Goal: Task Accomplishment & Management: Use online tool/utility

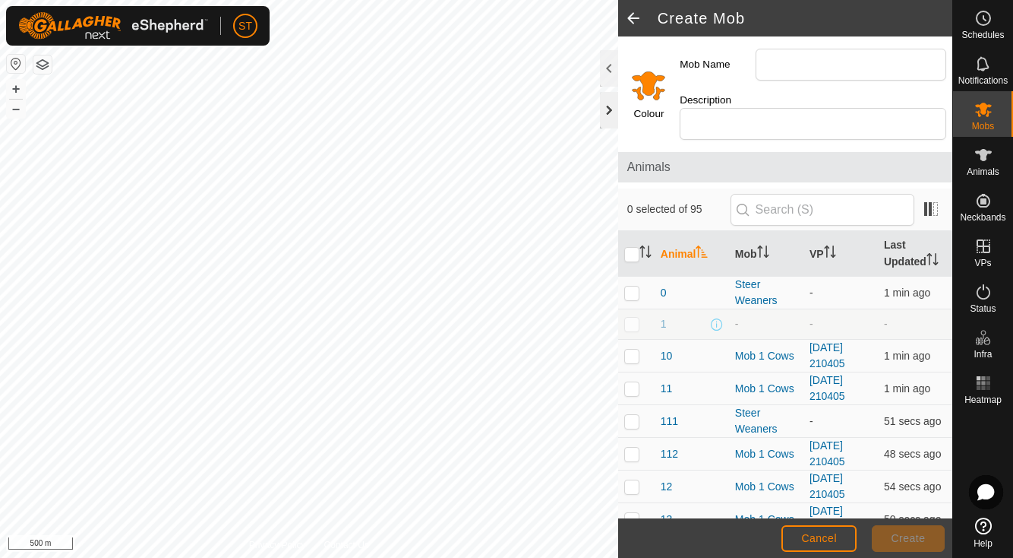
click at [608, 109] on div at bounding box center [609, 110] width 18 height 36
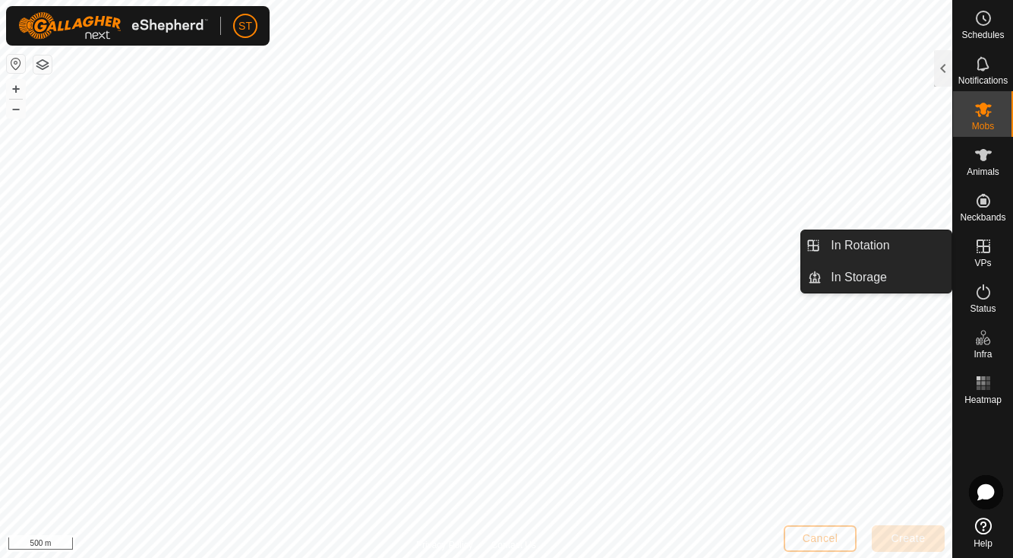
click at [985, 247] on icon at bounding box center [984, 246] width 14 height 14
click at [982, 249] on icon at bounding box center [984, 246] width 18 height 18
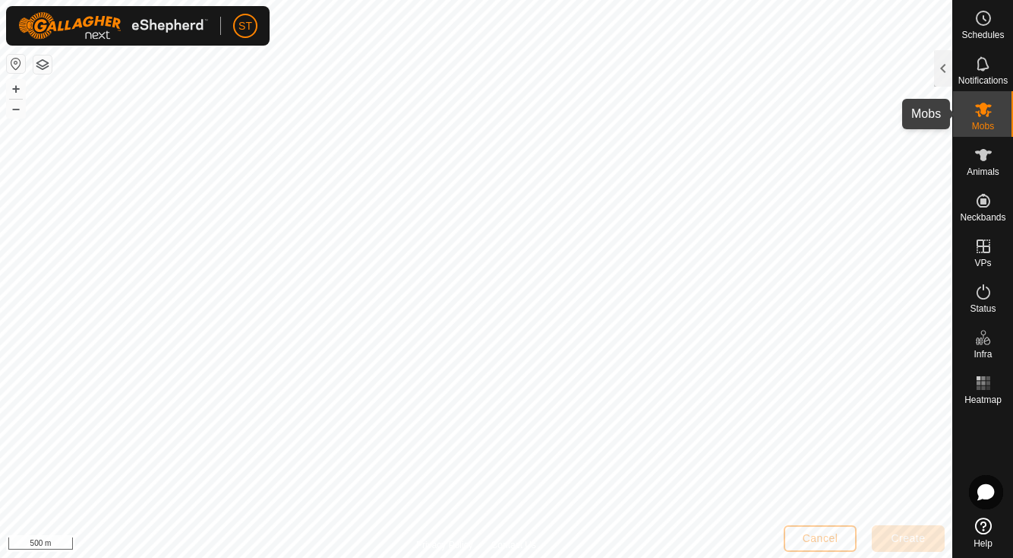
click at [984, 112] on icon at bounding box center [983, 110] width 17 height 14
click at [940, 63] on div at bounding box center [943, 68] width 18 height 36
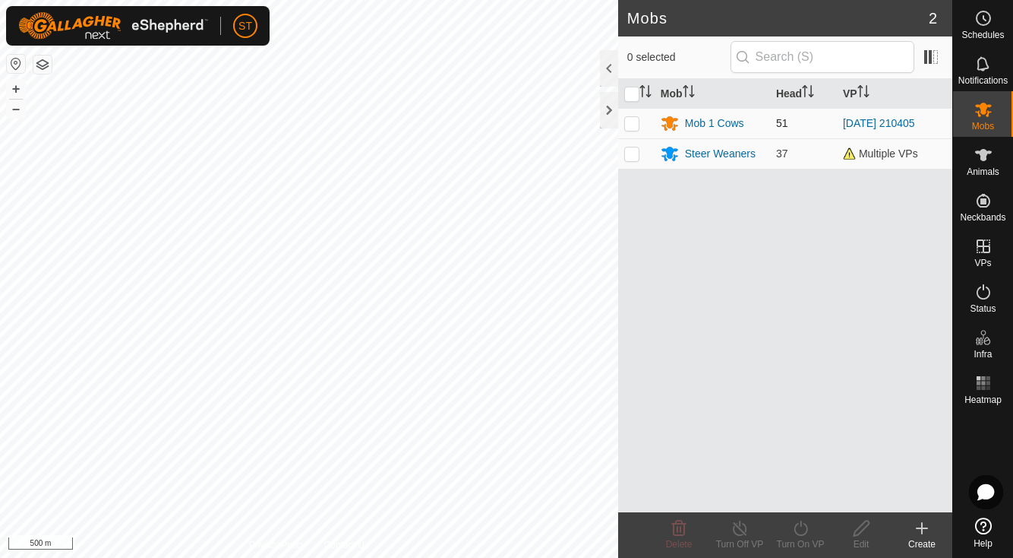
click at [630, 121] on p-checkbox at bounding box center [631, 123] width 15 height 12
checkbox input "true"
click at [737, 529] on icon at bounding box center [740, 528] width 19 height 18
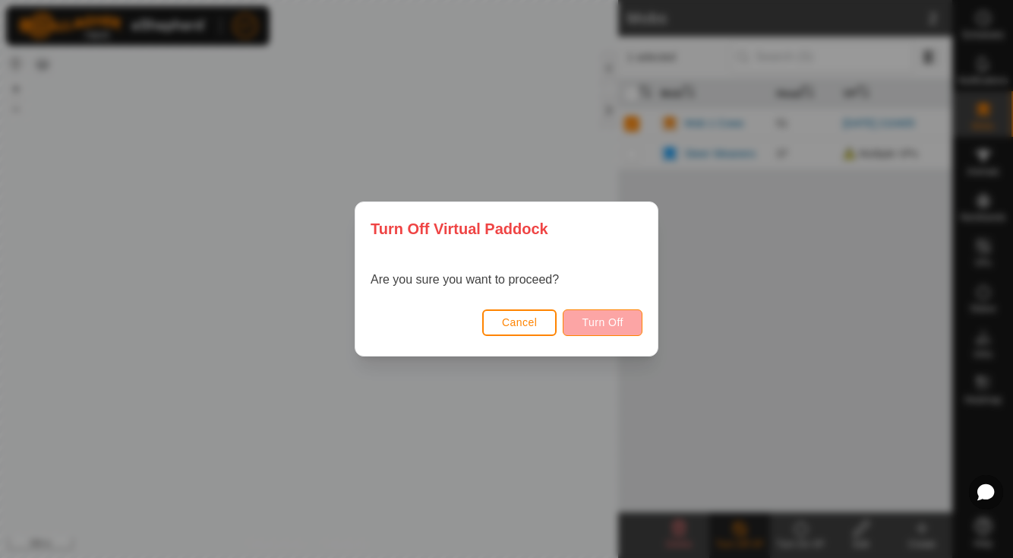
click at [584, 321] on span "Turn Off" at bounding box center [603, 322] width 42 height 12
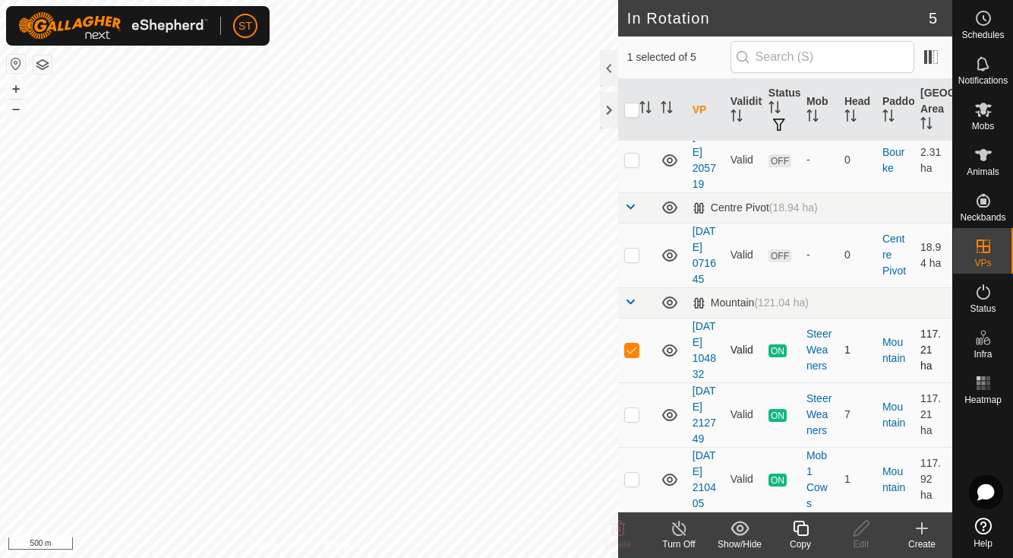
scroll to position [124, 0]
click at [680, 526] on icon at bounding box center [679, 527] width 14 height 15
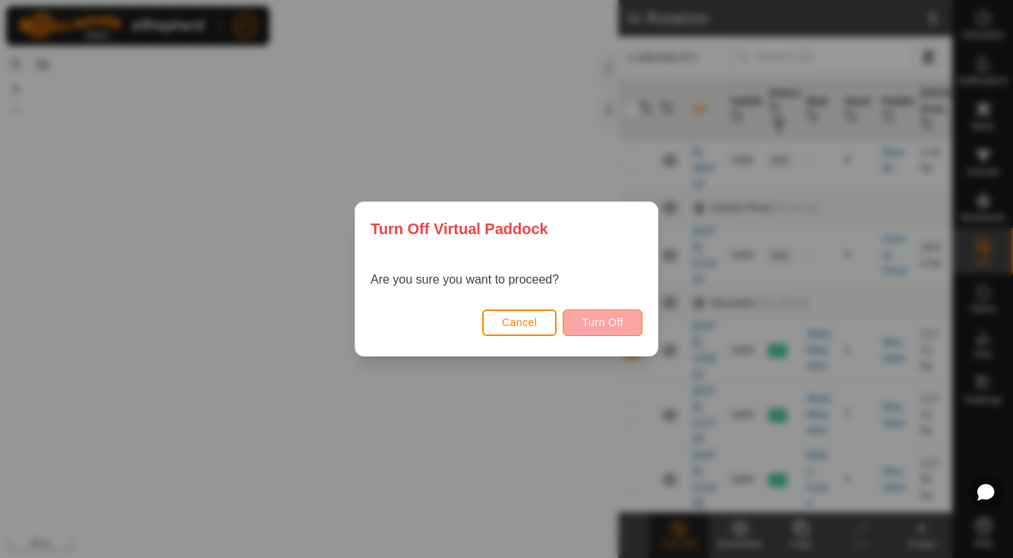
click at [590, 319] on span "Turn Off" at bounding box center [603, 322] width 42 height 12
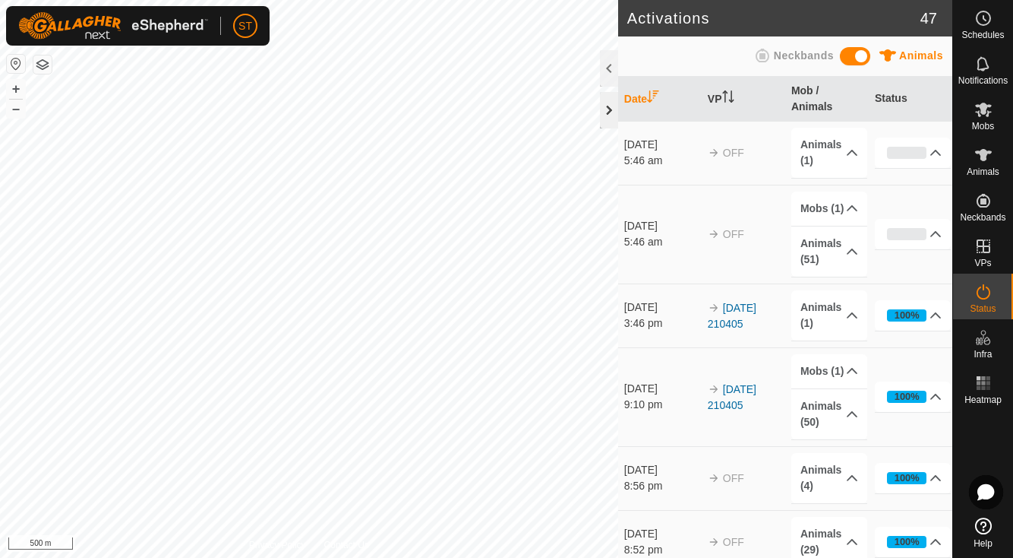
click at [605, 113] on div at bounding box center [609, 110] width 18 height 36
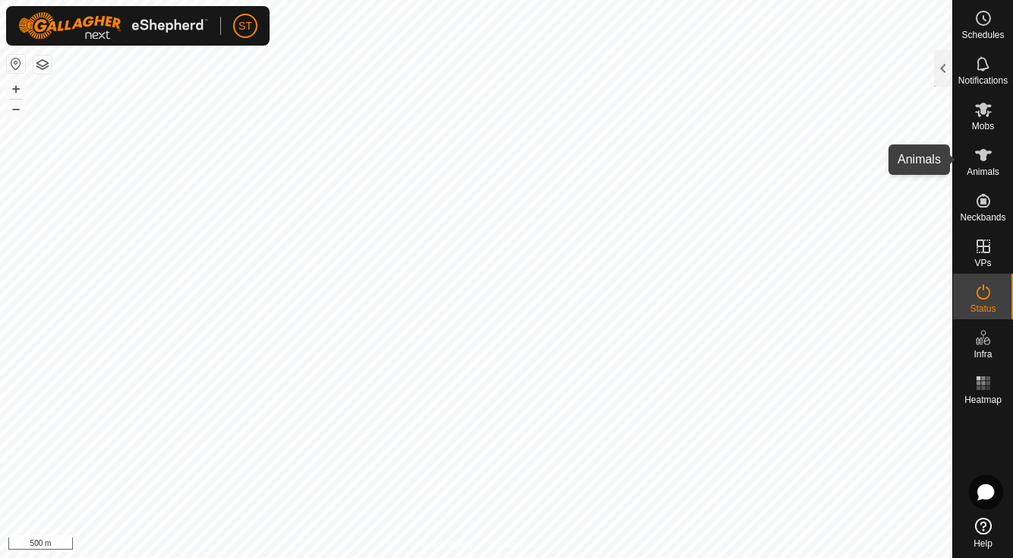
click at [984, 160] on icon at bounding box center [983, 155] width 17 height 12
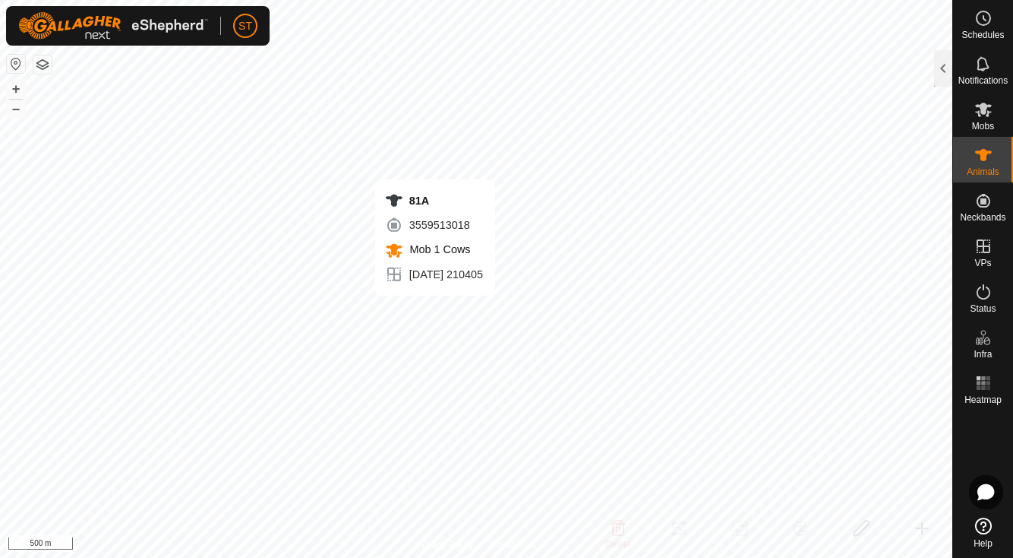
checkbox input "true"
click at [947, 67] on div at bounding box center [943, 68] width 18 height 36
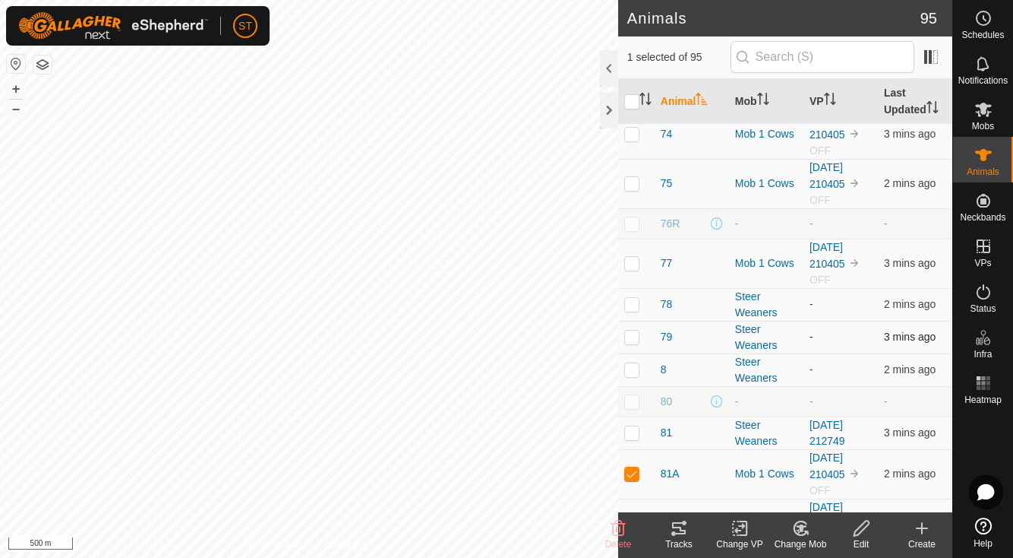
scroll to position [3181, 0]
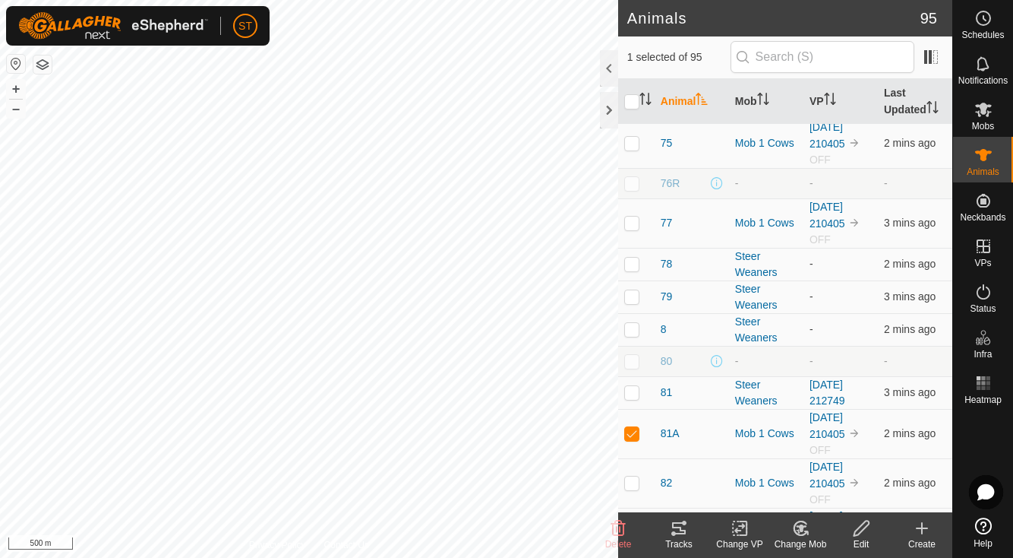
click at [678, 527] on icon at bounding box center [679, 528] width 14 height 12
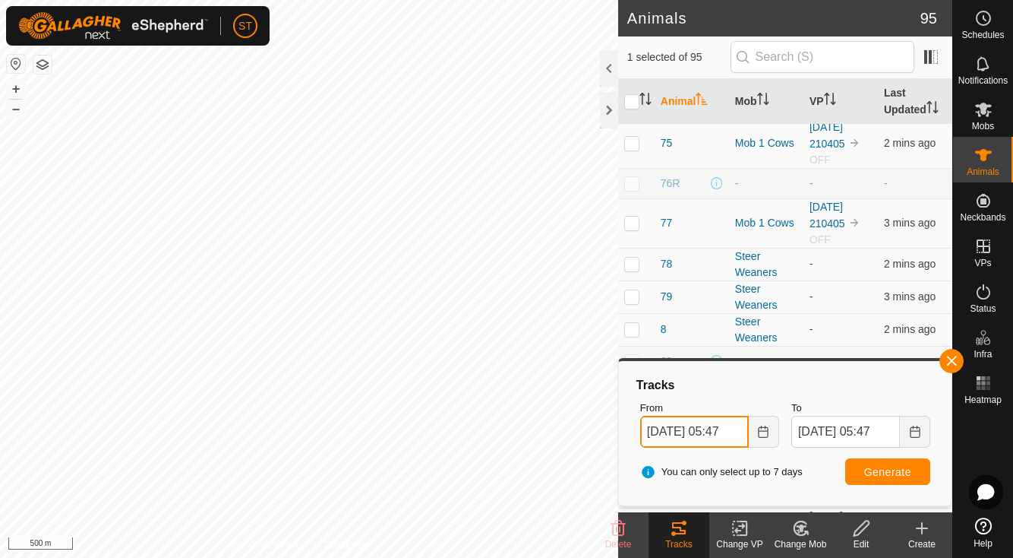
click at [661, 431] on input "[DATE] 05:47" at bounding box center [694, 432] width 109 height 32
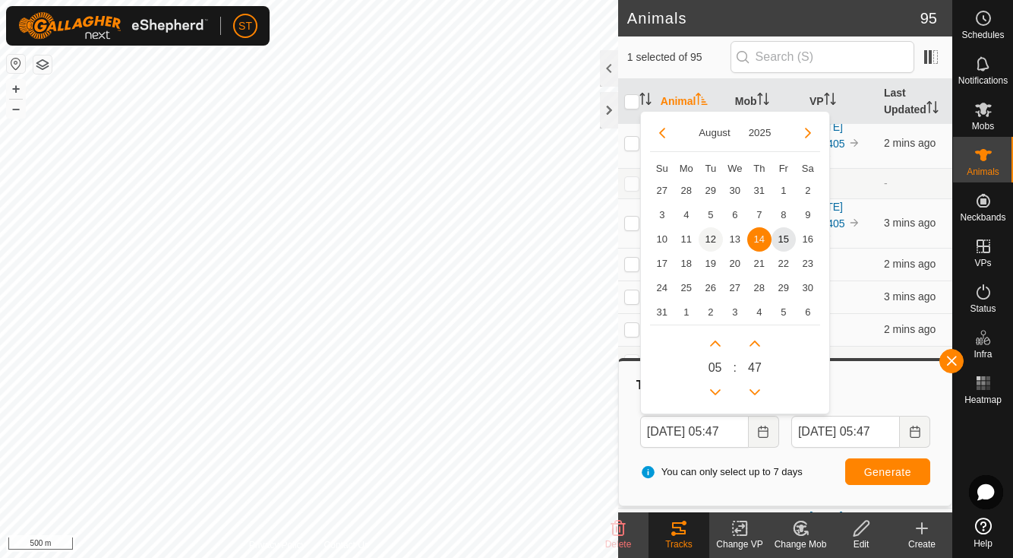
click at [707, 239] on span "12" at bounding box center [711, 239] width 24 height 24
type input "[DATE] 05:47"
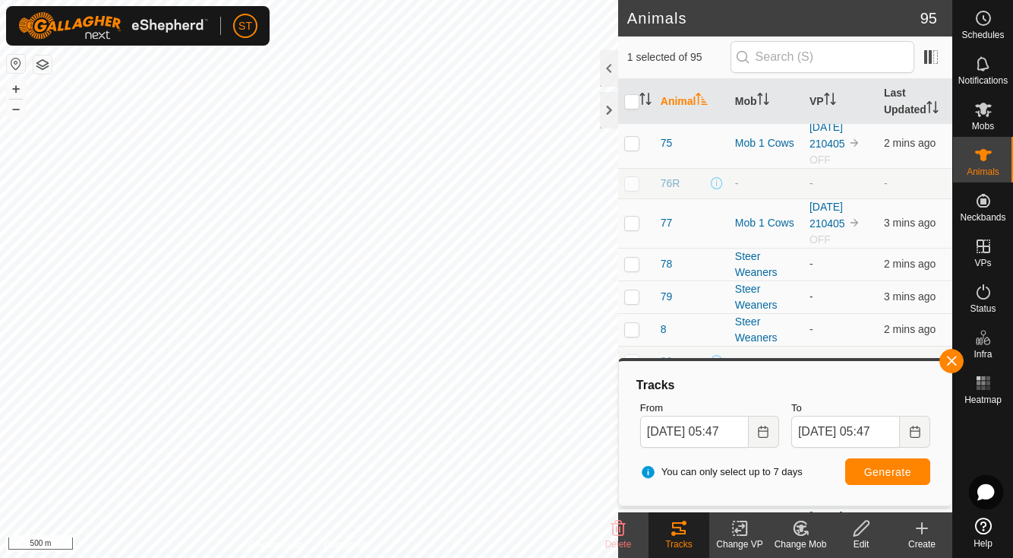
click at [889, 473] on span "Generate" at bounding box center [888, 472] width 47 height 12
click at [890, 468] on span "Generate" at bounding box center [888, 472] width 47 height 12
click at [955, 356] on button "button" at bounding box center [952, 361] width 24 height 24
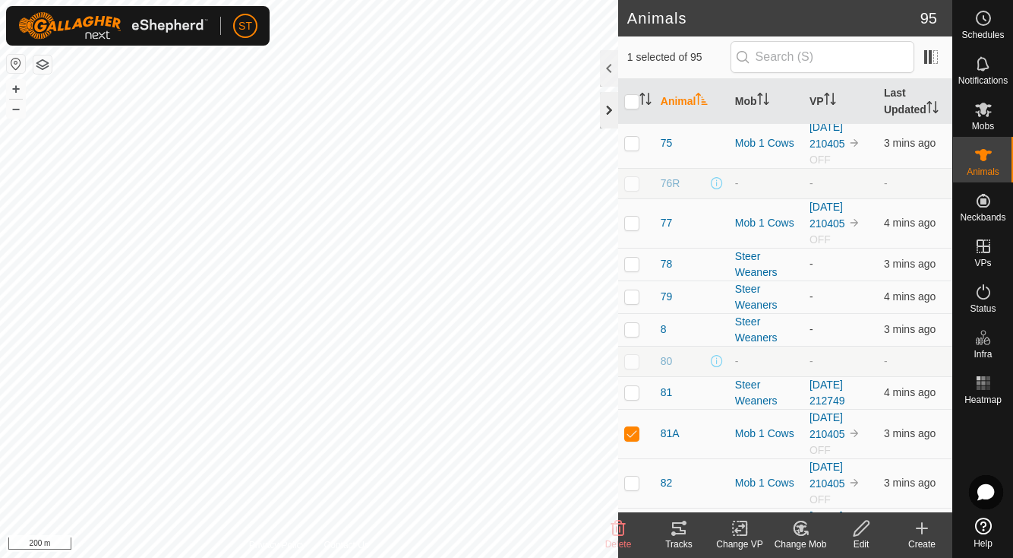
click at [607, 100] on div at bounding box center [609, 110] width 18 height 36
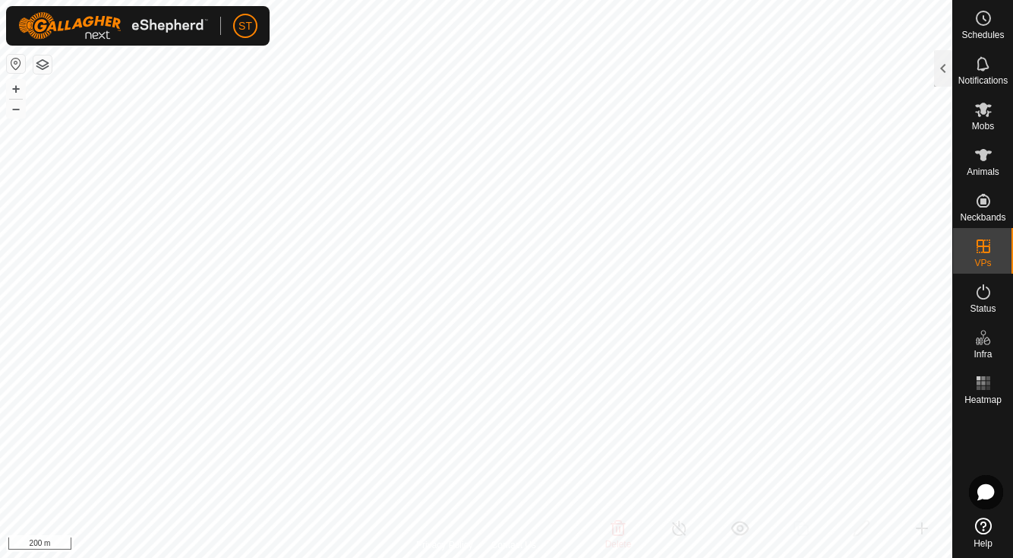
checkbox input "false"
checkbox input "true"
checkbox input "false"
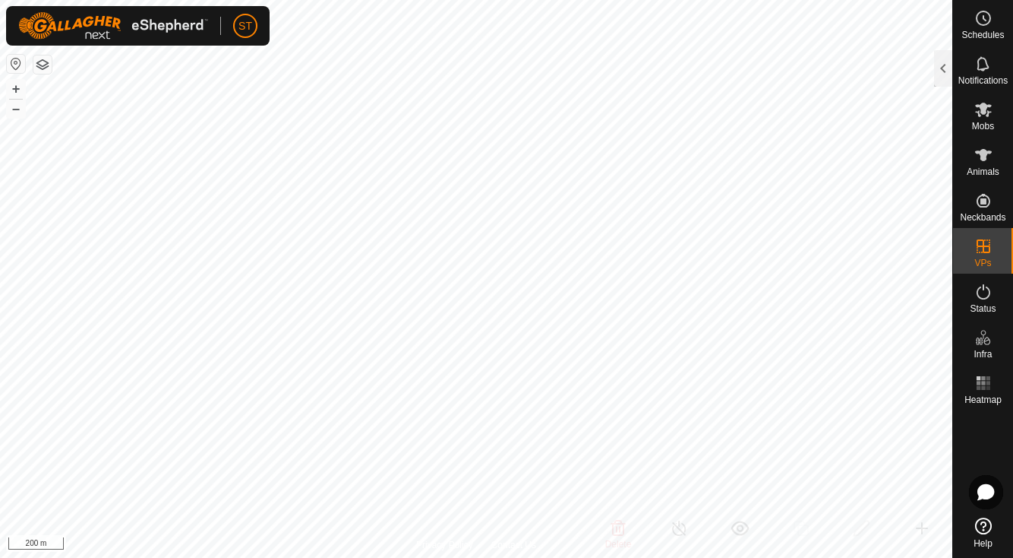
checkbox input "true"
click at [982, 160] on icon at bounding box center [983, 155] width 17 height 12
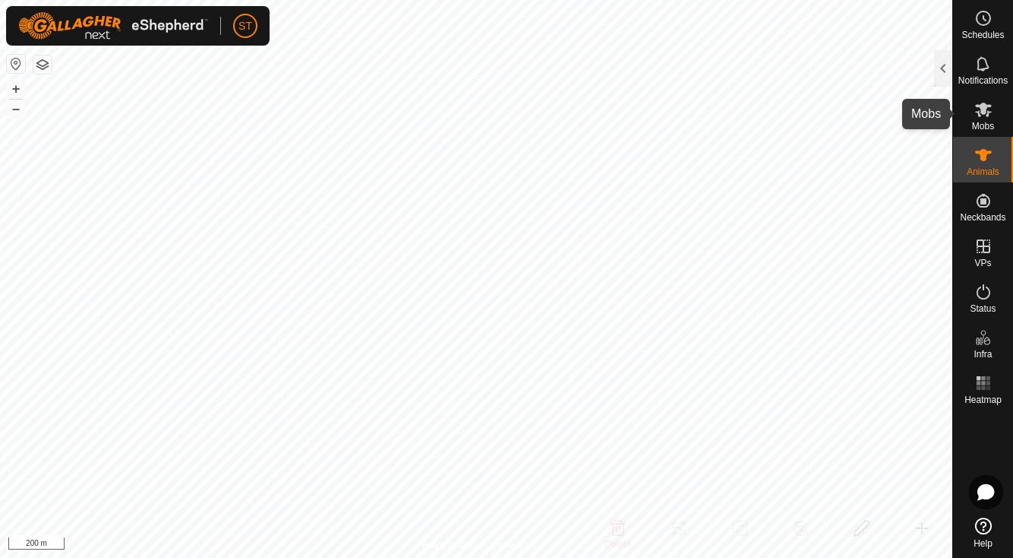
click at [985, 114] on icon at bounding box center [984, 109] width 18 height 18
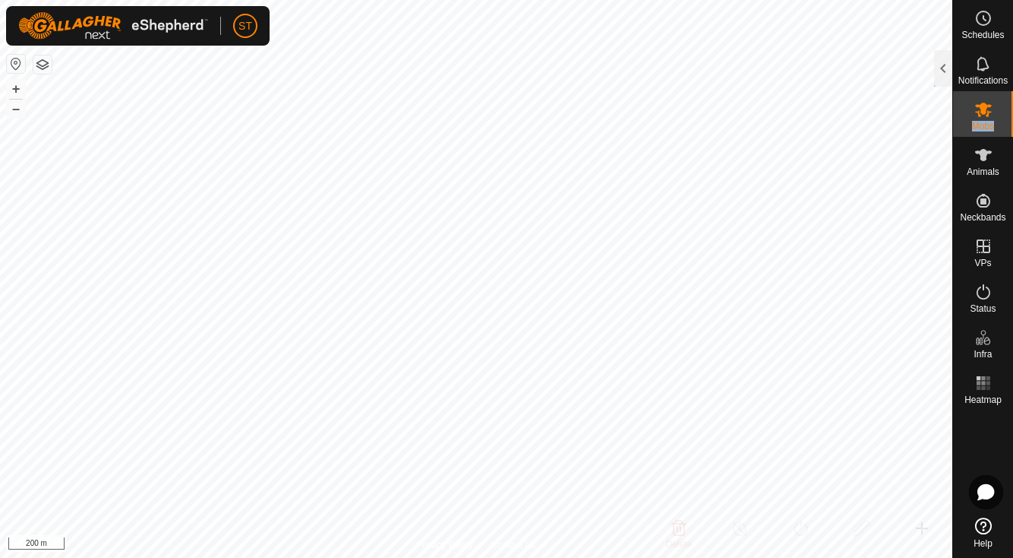
click at [985, 114] on icon at bounding box center [984, 109] width 18 height 18
click at [943, 67] on div at bounding box center [943, 68] width 18 height 36
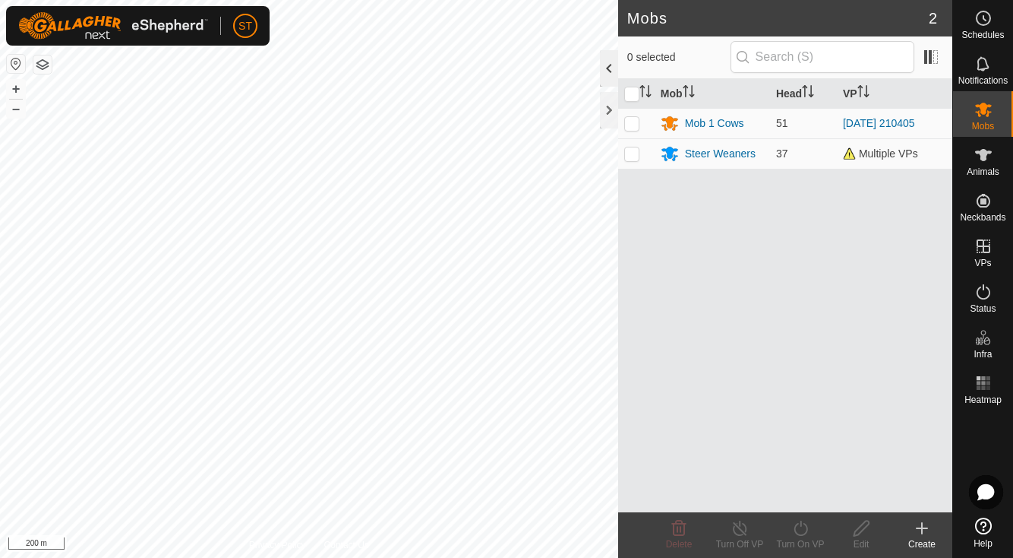
click at [607, 68] on div at bounding box center [609, 68] width 18 height 36
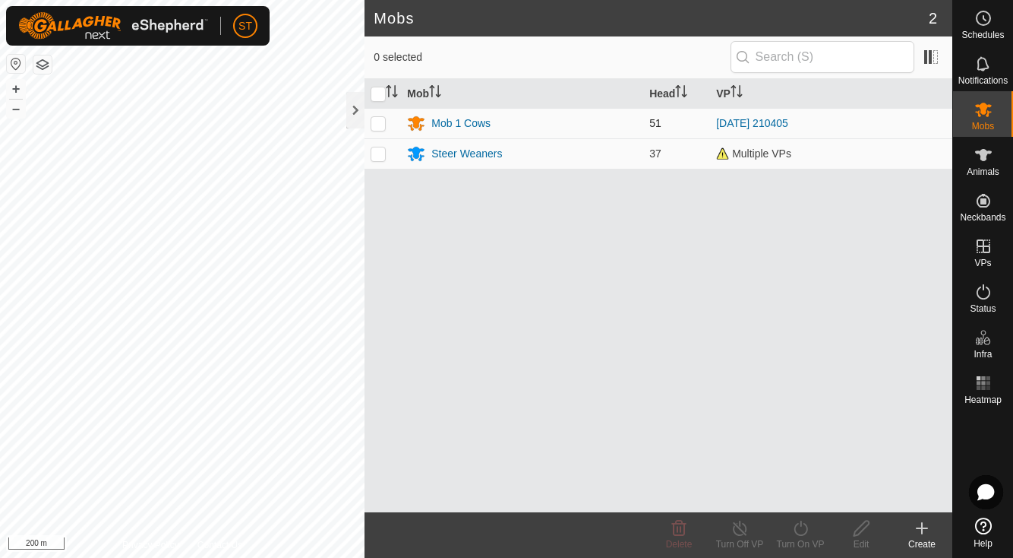
click at [380, 121] on p-checkbox at bounding box center [378, 123] width 15 height 12
checkbox input "true"
click at [640, 274] on div "Mob Head VP Mob 1 Cows 51 [DATE] 210405 Steer Weaners 37 Multiple VPs" at bounding box center [659, 295] width 588 height 433
click at [351, 107] on div at bounding box center [355, 110] width 18 height 36
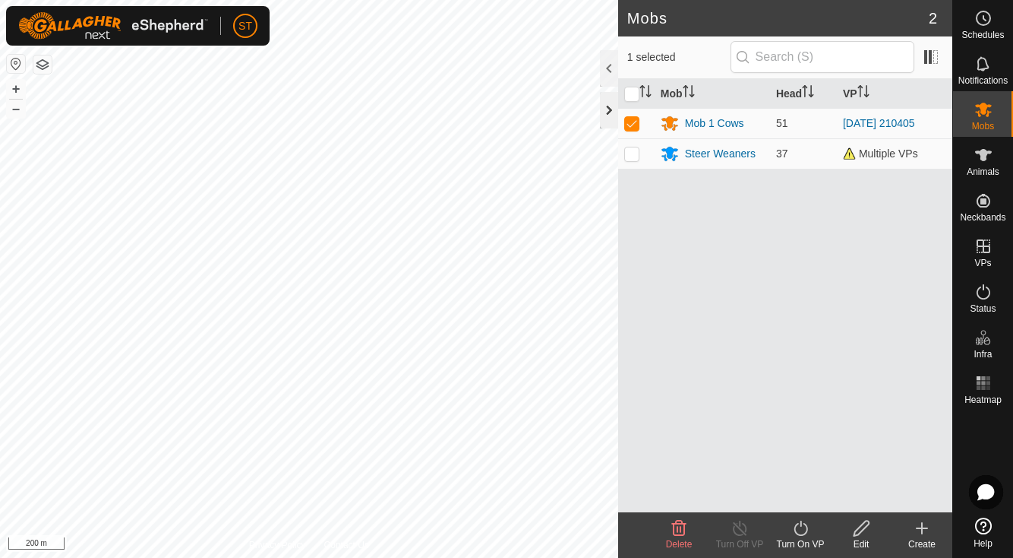
click at [601, 107] on div at bounding box center [609, 110] width 18 height 36
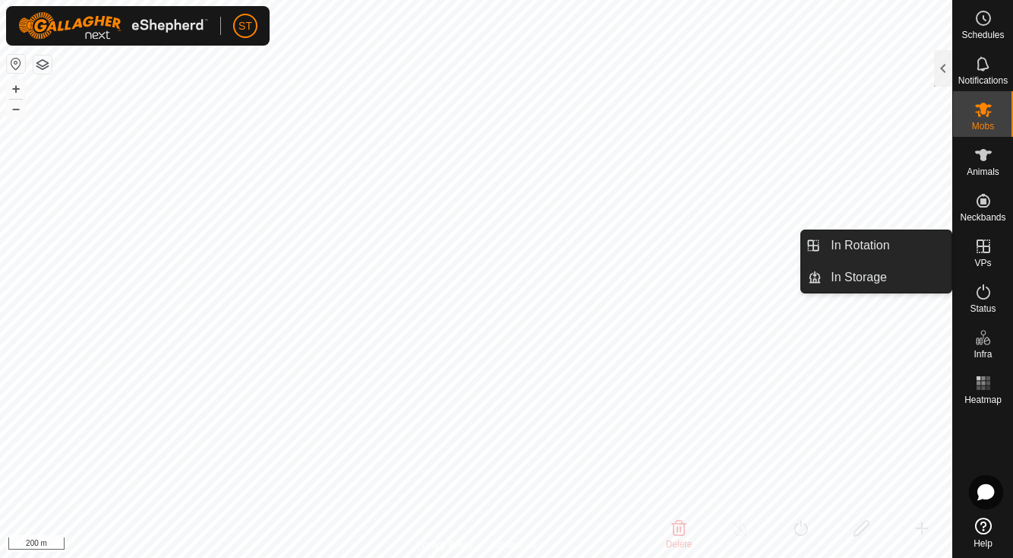
click at [981, 251] on icon at bounding box center [984, 246] width 18 height 18
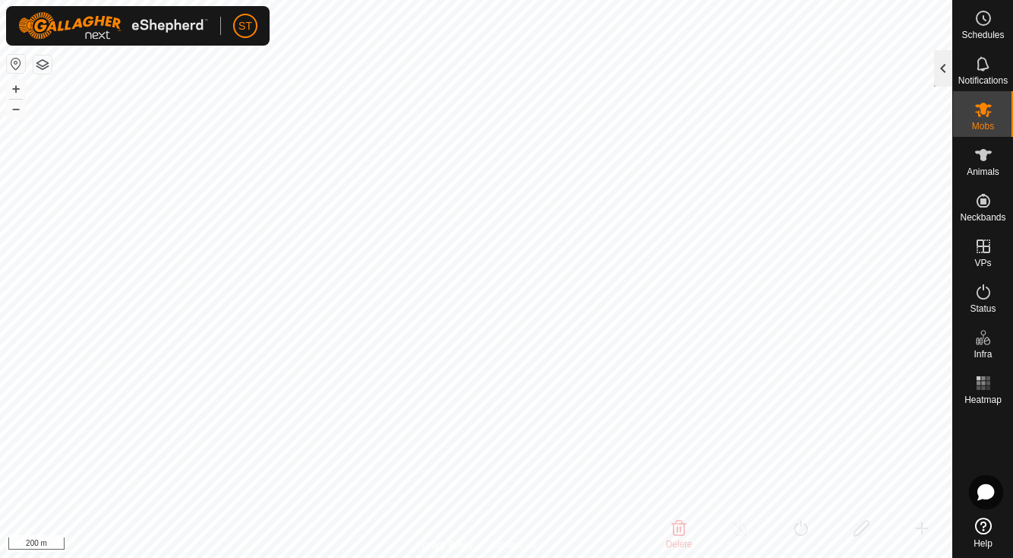
click at [944, 68] on div at bounding box center [943, 68] width 18 height 36
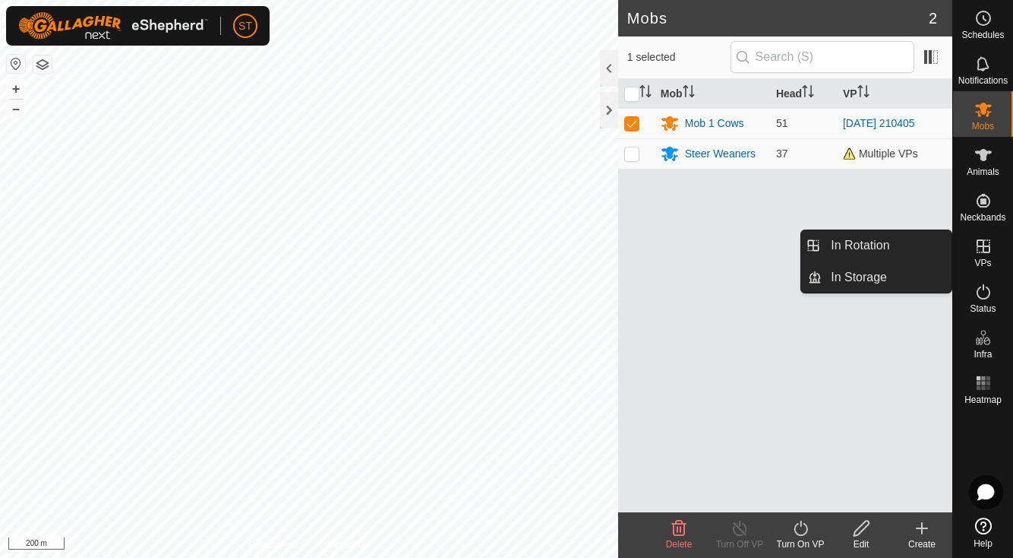
click at [988, 246] on icon at bounding box center [984, 246] width 14 height 14
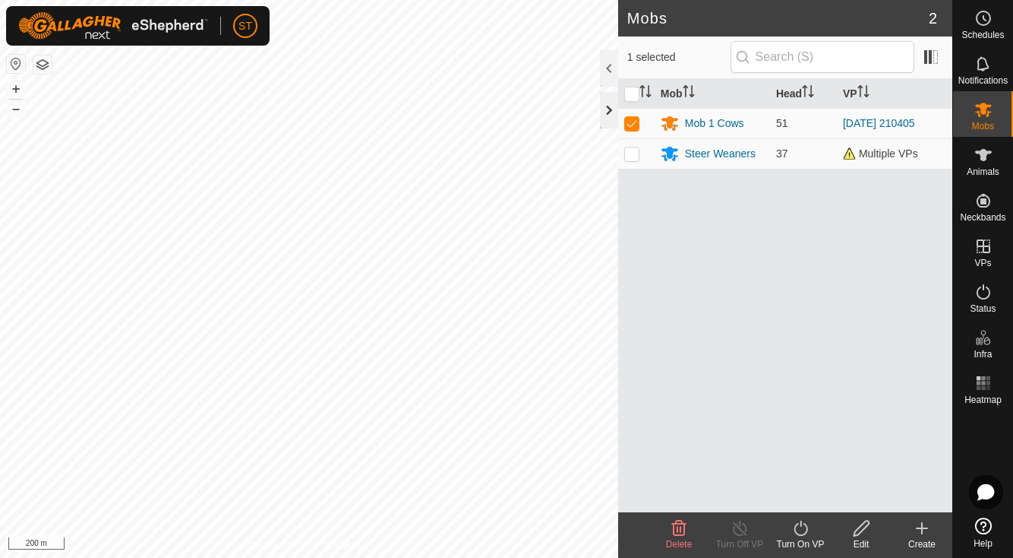
click at [605, 114] on div at bounding box center [609, 110] width 18 height 36
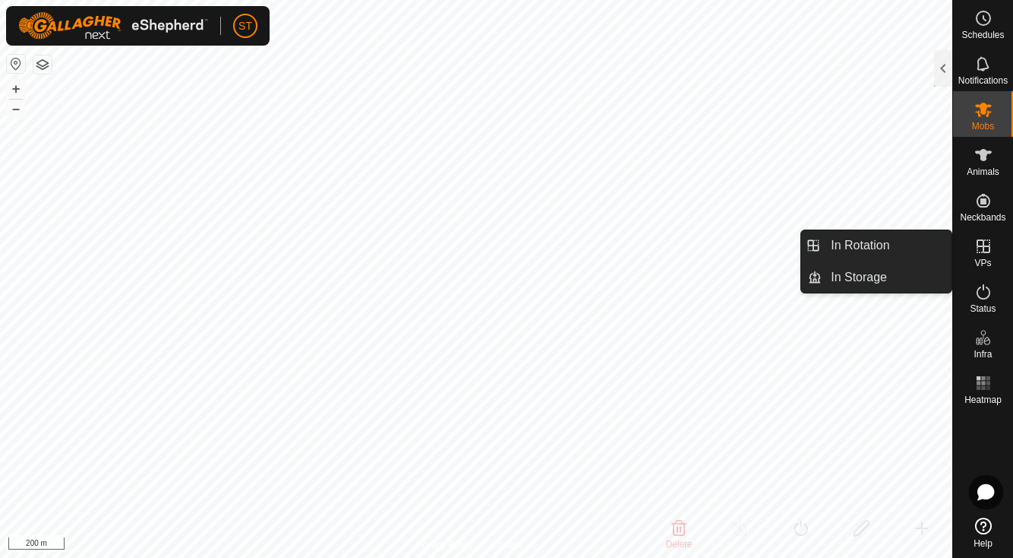
click at [984, 246] on icon at bounding box center [984, 246] width 14 height 14
click at [981, 244] on icon at bounding box center [984, 246] width 18 height 18
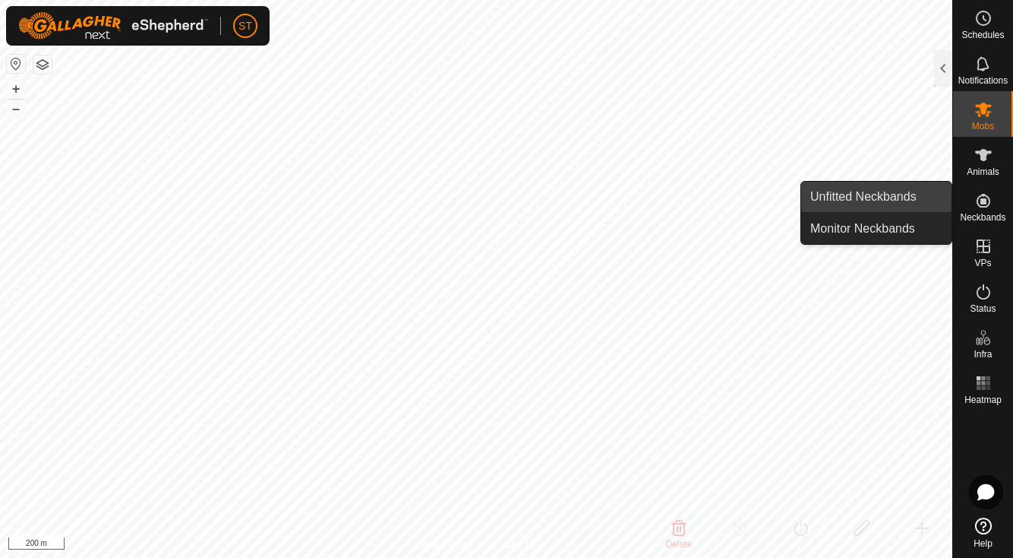
click at [900, 194] on link "Unfitted Neckbands" at bounding box center [876, 197] width 150 height 30
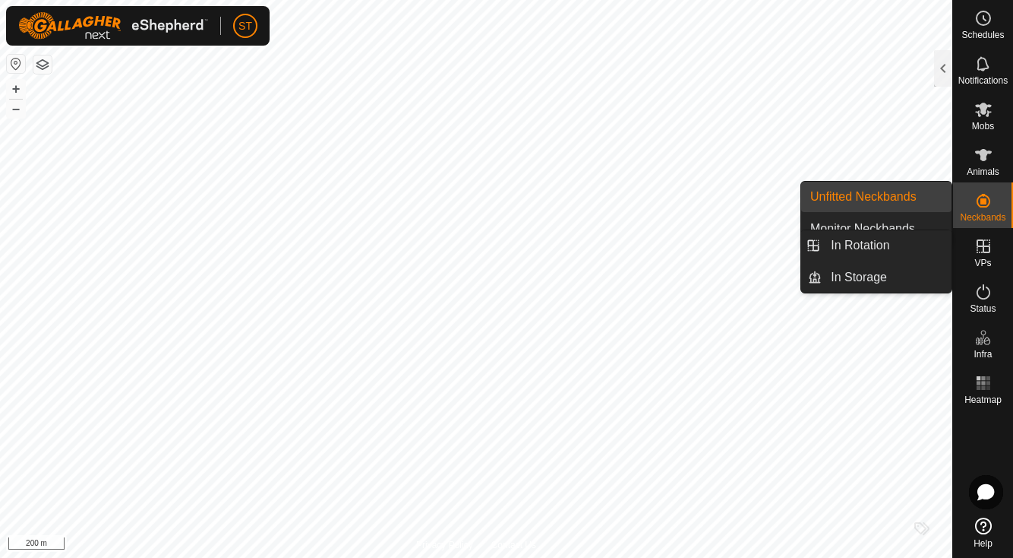
click at [984, 249] on icon at bounding box center [984, 246] width 14 height 14
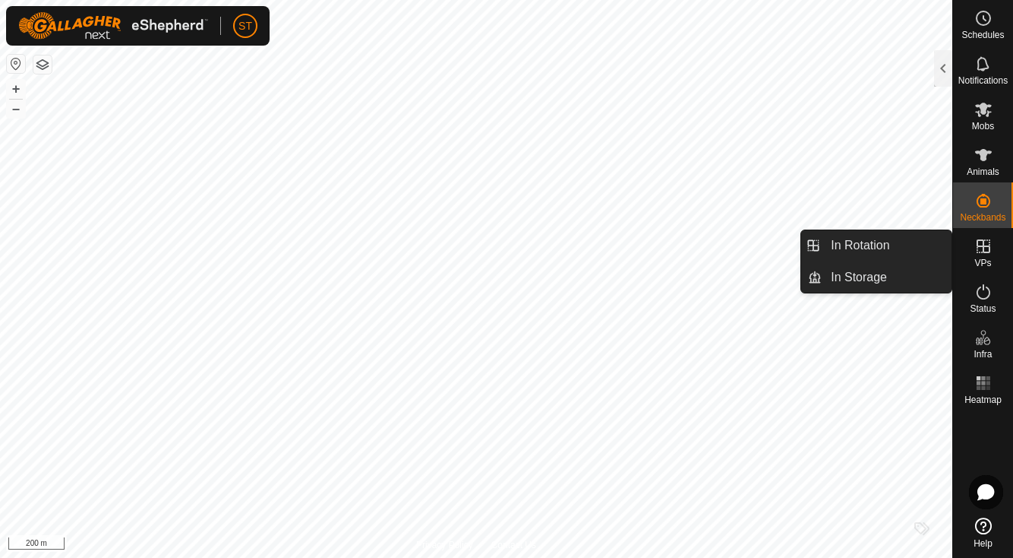
click at [986, 245] on icon at bounding box center [984, 246] width 18 height 18
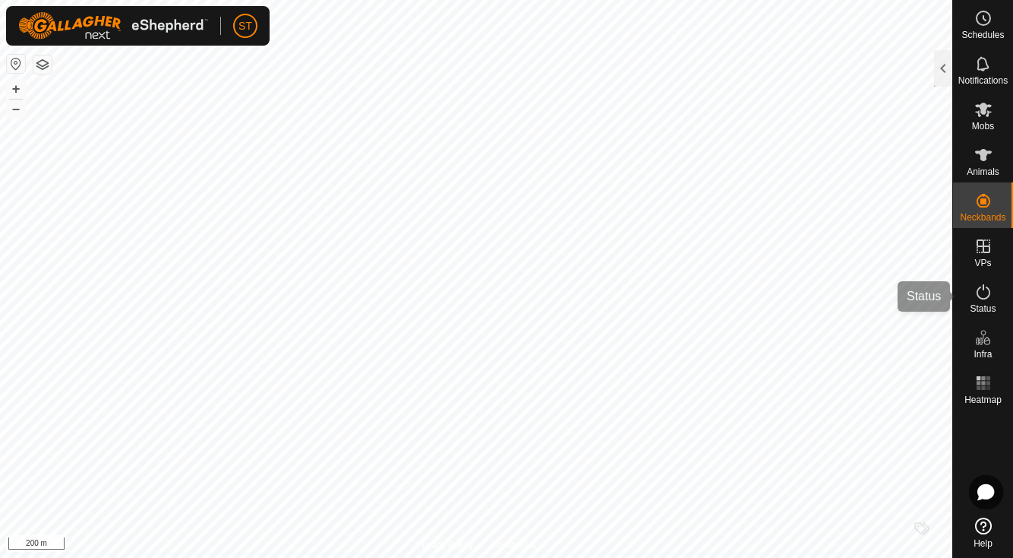
click at [981, 295] on icon at bounding box center [984, 292] width 18 height 18
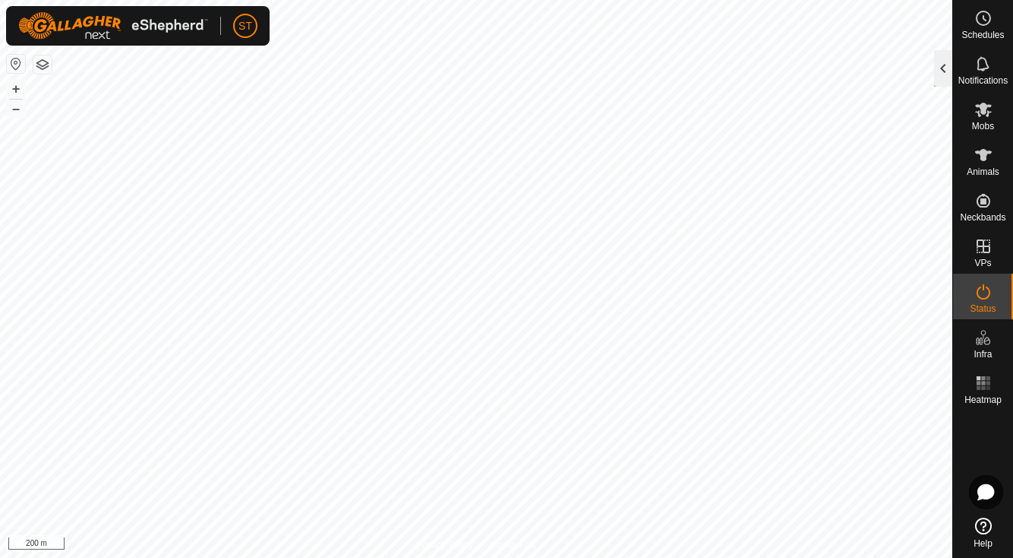
click at [940, 61] on div at bounding box center [943, 68] width 18 height 36
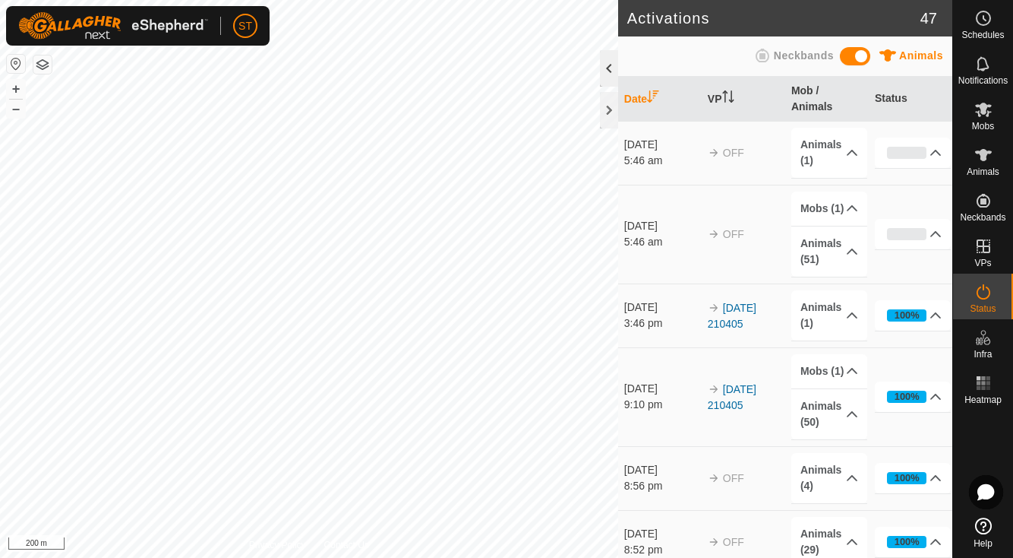
click at [606, 72] on div at bounding box center [609, 68] width 18 height 36
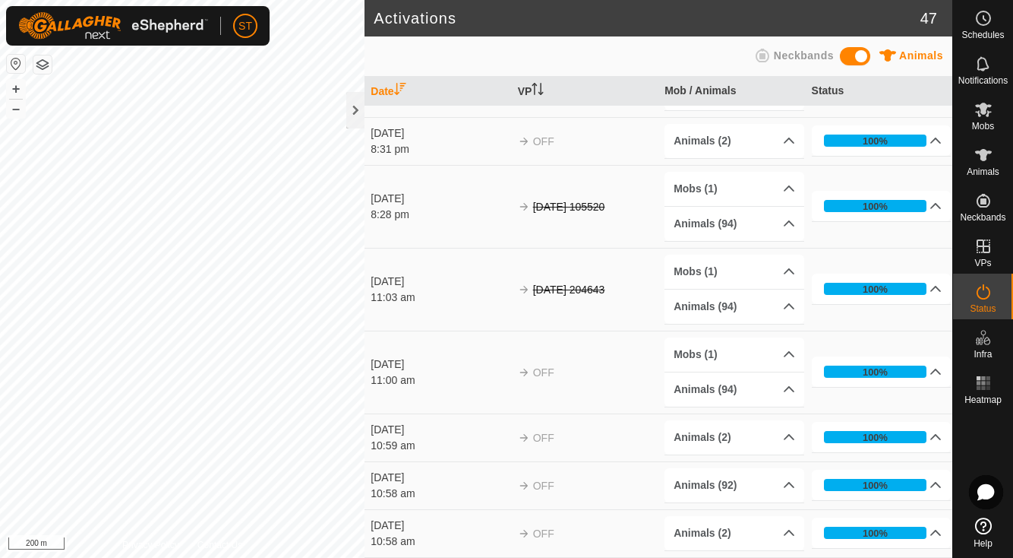
scroll to position [2637, 0]
click at [356, 106] on div at bounding box center [355, 110] width 18 height 36
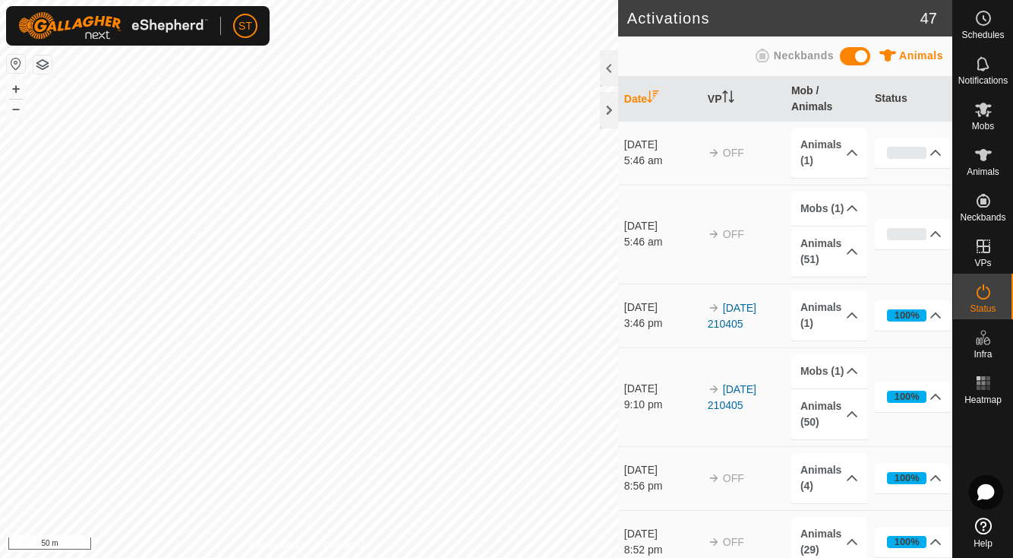
scroll to position [0, 0]
click at [646, 148] on div "[DATE]" at bounding box center [662, 145] width 76 height 16
click at [654, 313] on div "[DATE]" at bounding box center [662, 307] width 76 height 16
click at [654, 303] on div "[DATE]" at bounding box center [662, 307] width 76 height 16
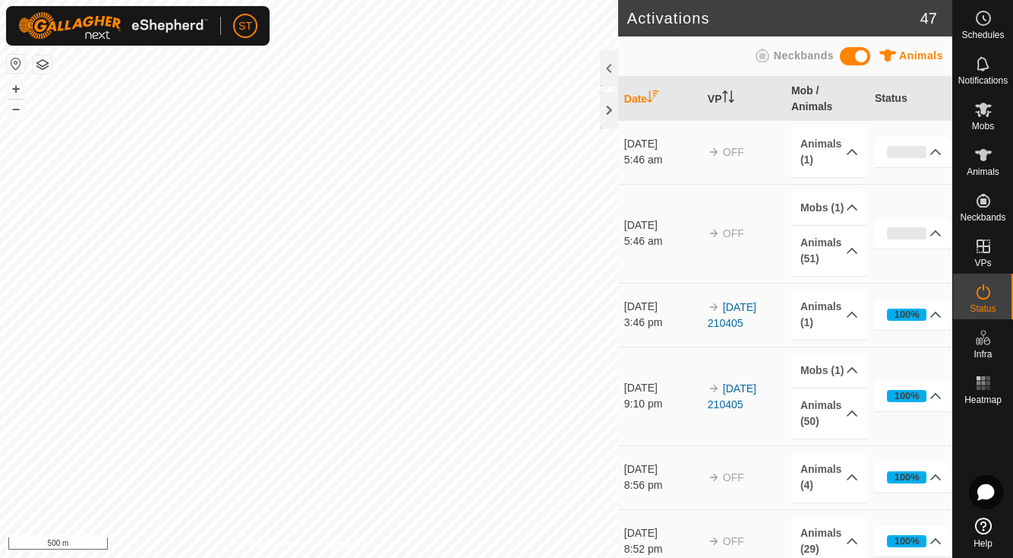
click at [660, 397] on div "9:10 pm" at bounding box center [662, 404] width 76 height 16
click at [608, 62] on div at bounding box center [609, 68] width 18 height 36
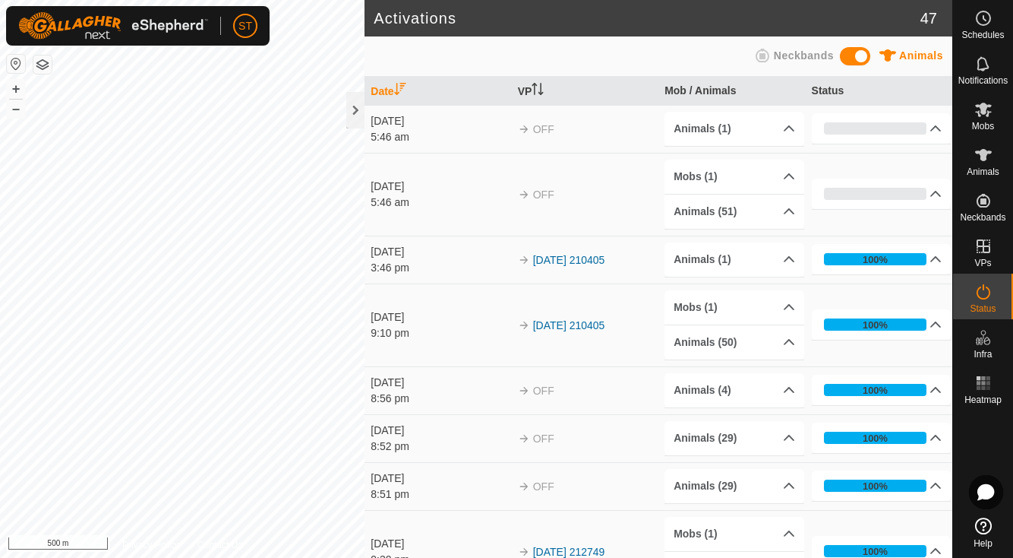
click at [398, 325] on div "9:10 pm" at bounding box center [441, 333] width 140 height 16
click at [548, 328] on link "[DATE] 210405" at bounding box center [569, 325] width 72 height 12
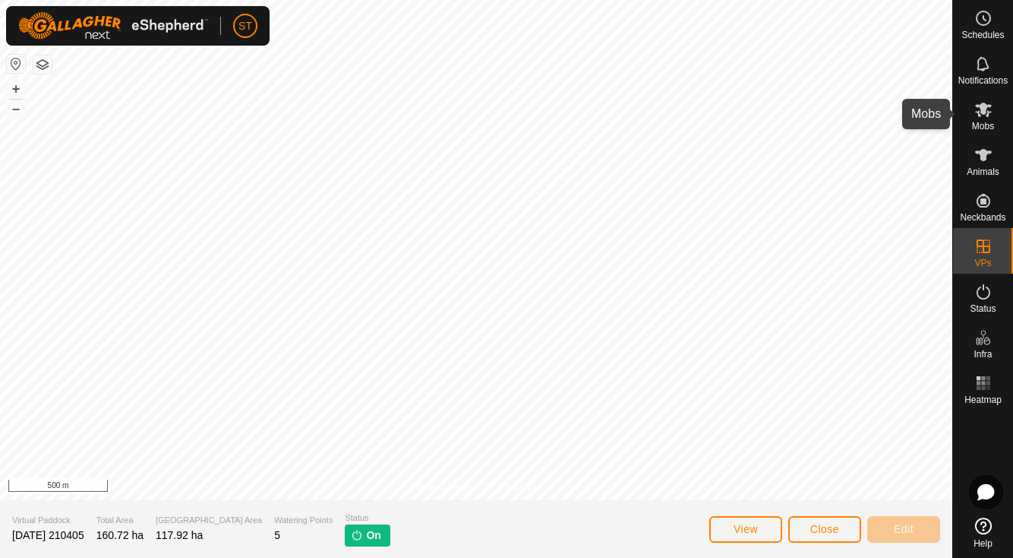
click at [985, 112] on icon at bounding box center [983, 110] width 17 height 14
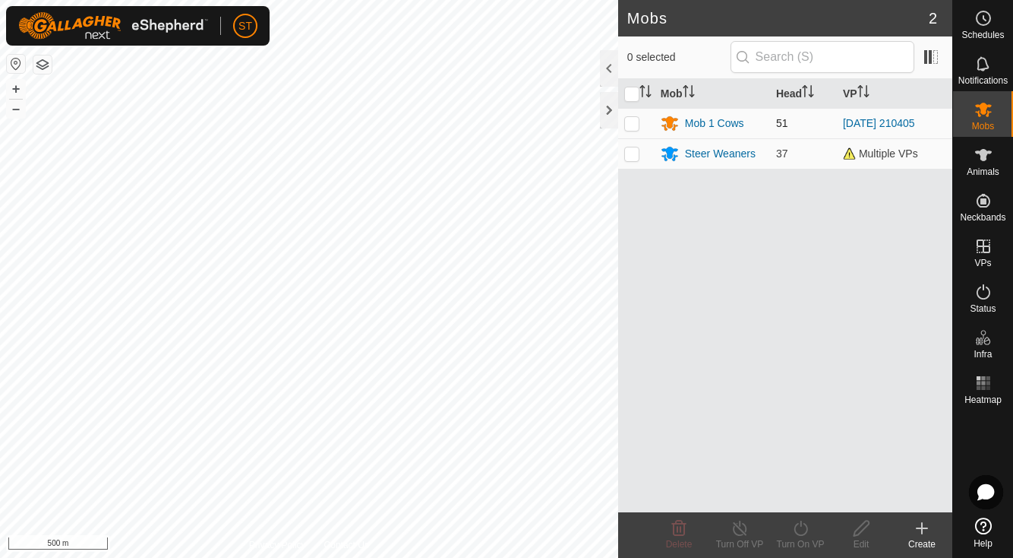
click at [627, 119] on p-checkbox at bounding box center [631, 123] width 15 height 12
checkbox input "true"
click at [603, 66] on div at bounding box center [609, 68] width 18 height 36
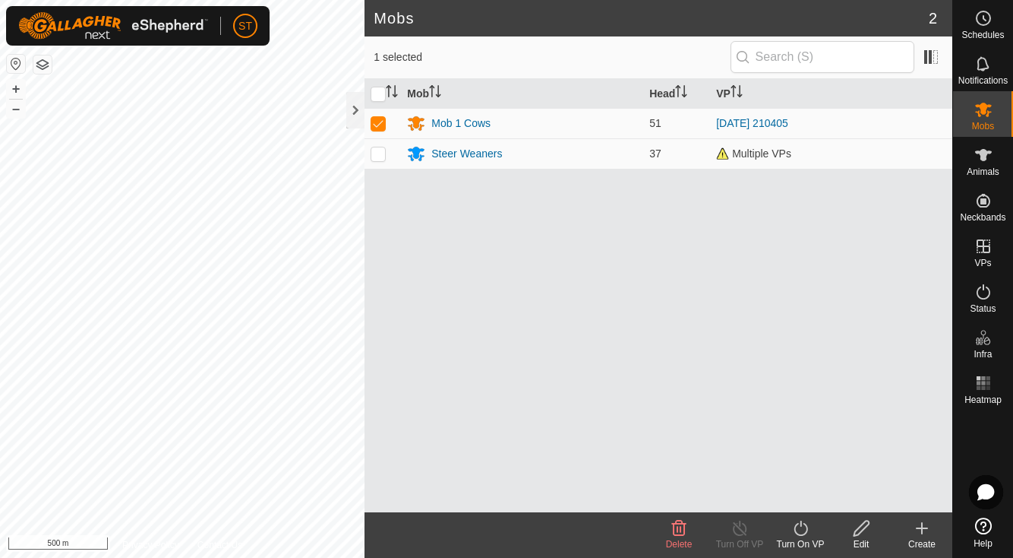
click at [621, 302] on div "Mob Head VP Mob 1 Cows 51 [DATE] 210405 Steer Weaners 37 Multiple VPs" at bounding box center [659, 295] width 588 height 433
click at [357, 110] on div at bounding box center [355, 110] width 18 height 36
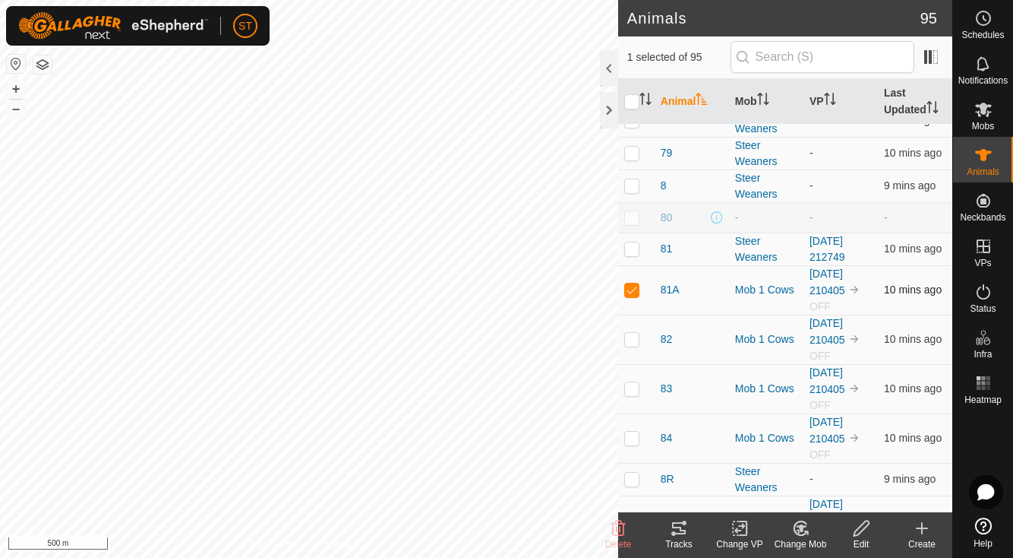
scroll to position [3307, 0]
click at [751, 291] on div "Mob 1 Cows" at bounding box center [766, 288] width 62 height 16
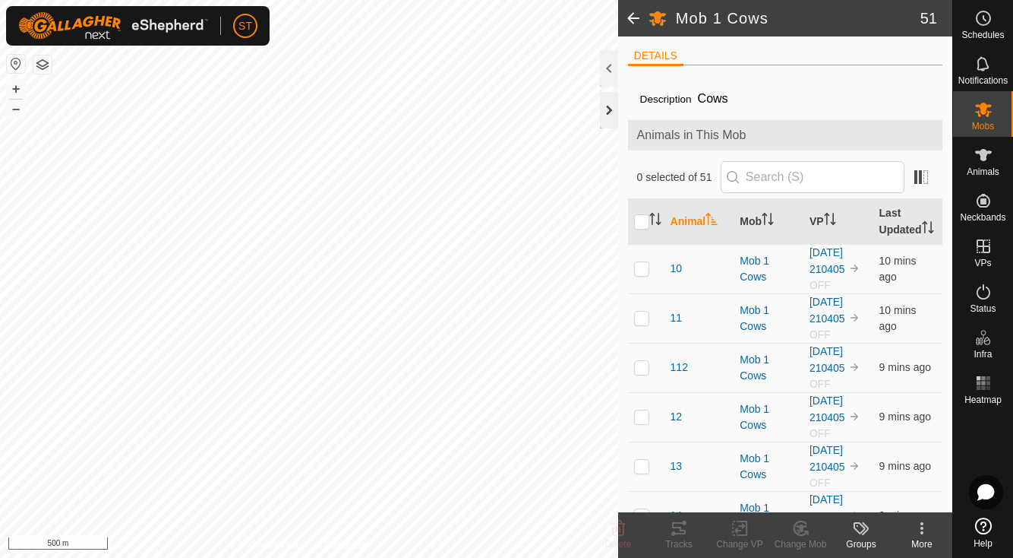
click at [610, 112] on div at bounding box center [609, 110] width 18 height 36
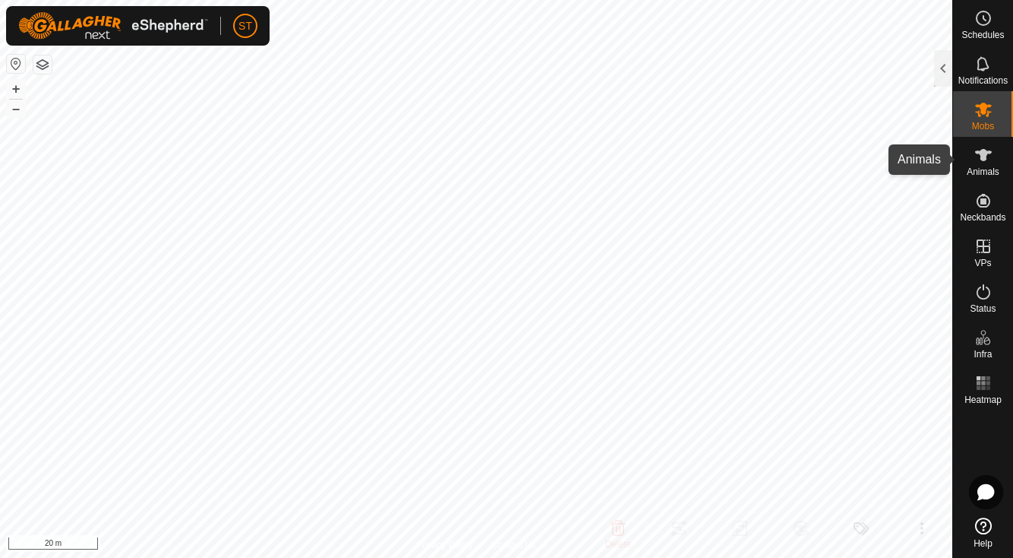
click at [978, 155] on icon at bounding box center [984, 155] width 18 height 18
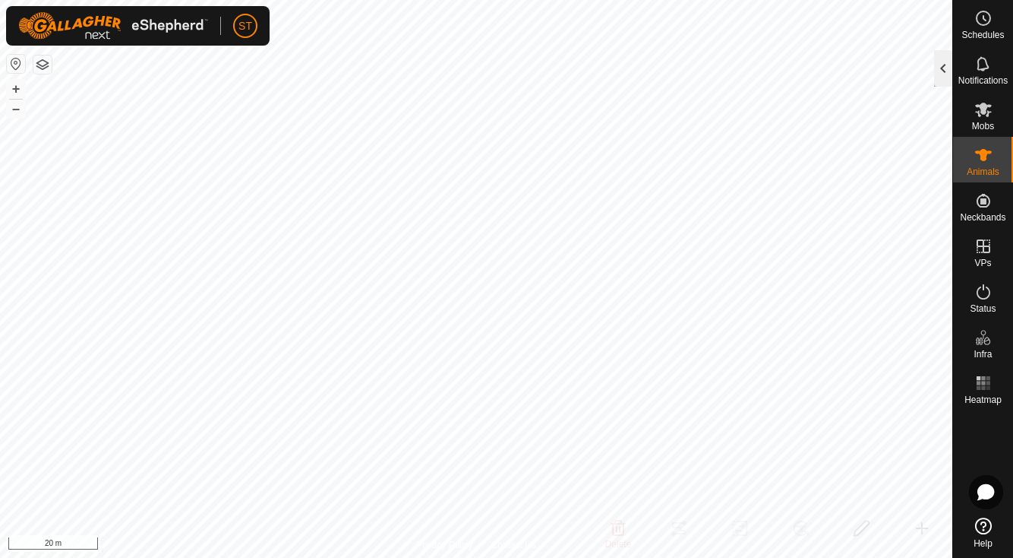
click at [940, 70] on div at bounding box center [943, 68] width 18 height 36
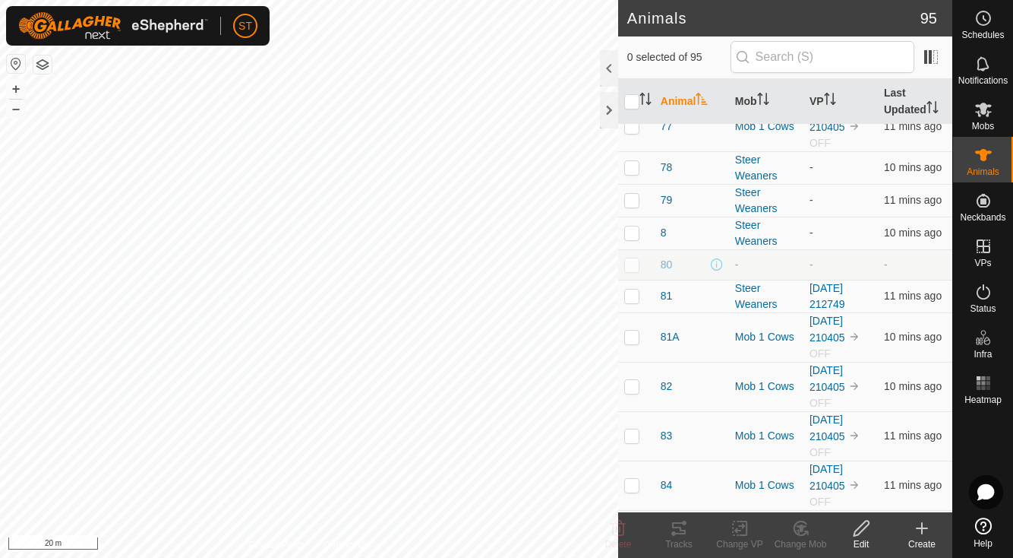
scroll to position [3261, 0]
click at [633, 294] on p-checkbox at bounding box center [631, 293] width 15 height 12
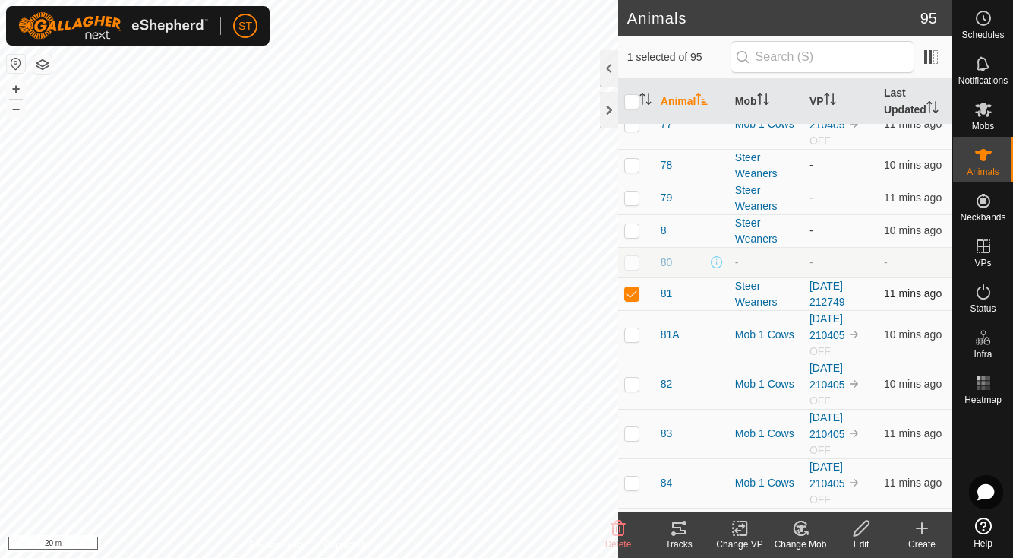
click at [630, 293] on p-checkbox at bounding box center [631, 293] width 15 height 12
checkbox input "true"
click at [678, 528] on icon at bounding box center [679, 528] width 14 height 12
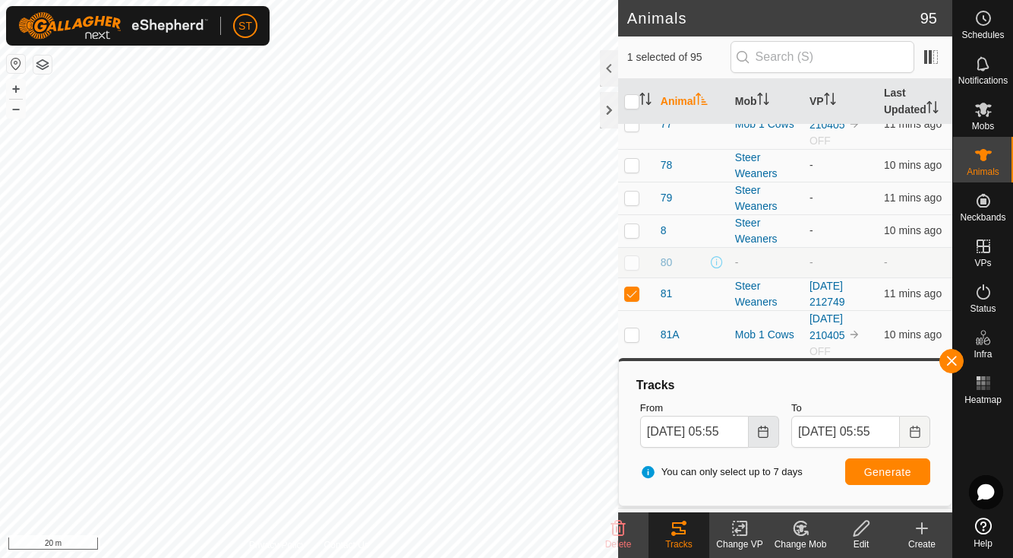
click at [763, 429] on icon "Choose Date" at bounding box center [764, 431] width 10 height 12
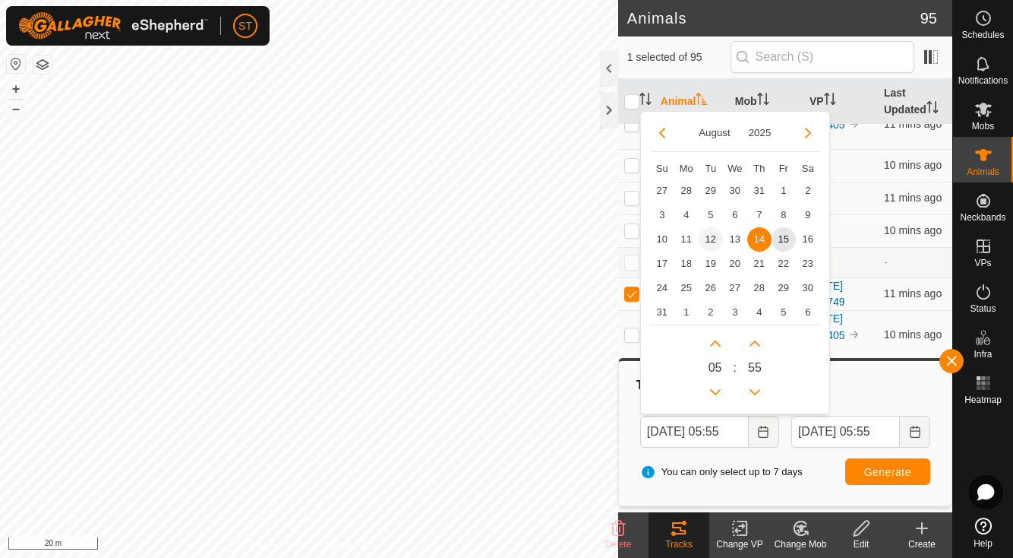
click at [712, 239] on span "12" at bounding box center [711, 239] width 24 height 24
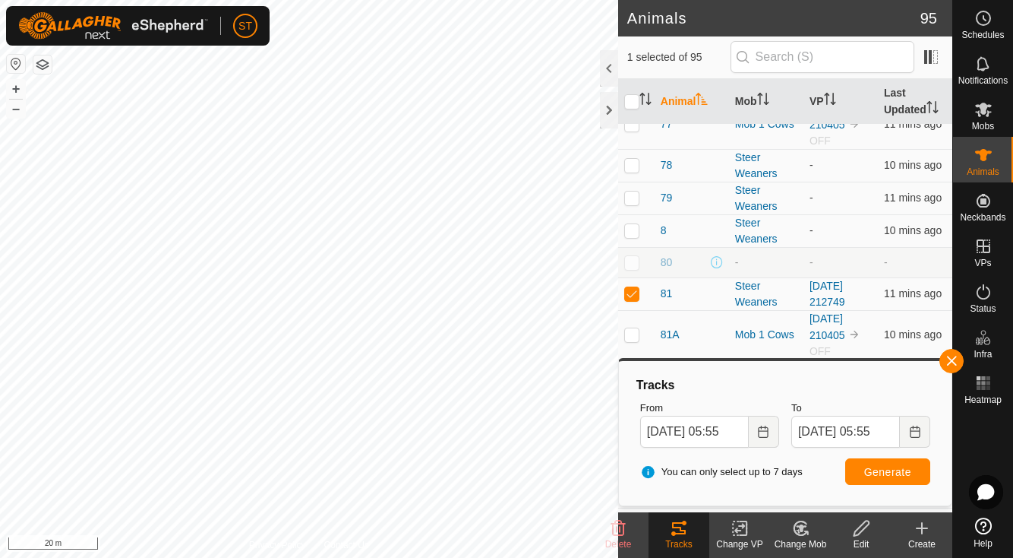
click at [885, 471] on span "Generate" at bounding box center [888, 472] width 47 height 12
click at [880, 473] on span "Generate" at bounding box center [888, 472] width 47 height 12
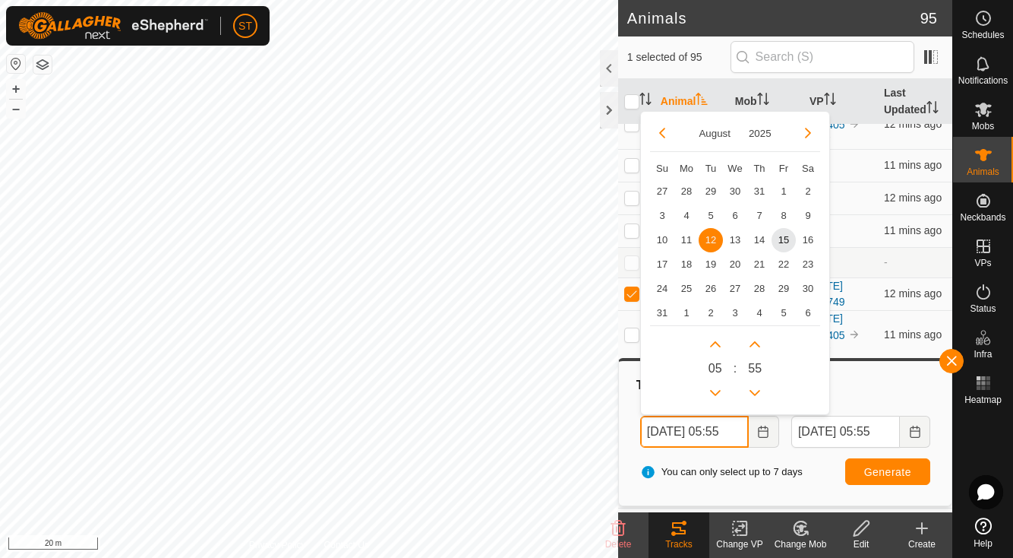
click at [723, 428] on input "12 Aug, 2025 05:55" at bounding box center [694, 432] width 109 height 32
click at [732, 241] on span "13" at bounding box center [735, 239] width 24 height 24
type input "13 Aug, 2025 05:55"
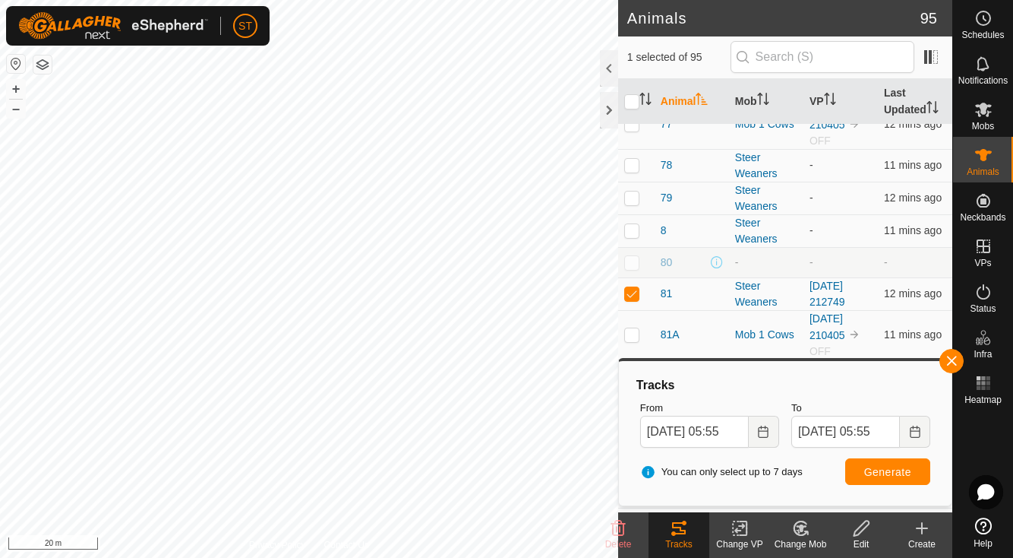
click at [893, 470] on span "Generate" at bounding box center [888, 472] width 47 height 12
click at [637, 337] on p-checkbox at bounding box center [631, 334] width 15 height 12
checkbox input "true"
click at [900, 472] on span "Generate" at bounding box center [888, 472] width 47 height 12
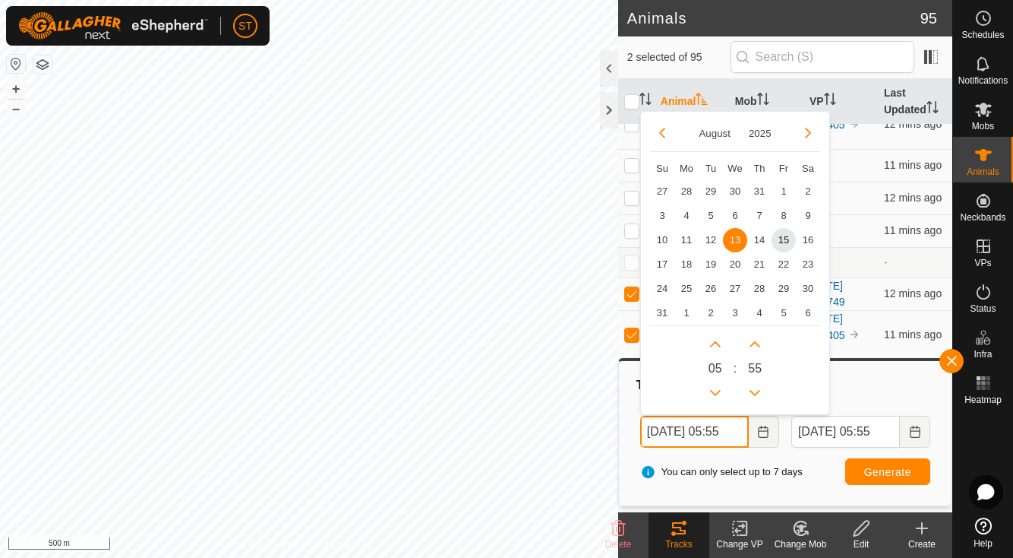
click at [735, 431] on input "13 Aug, 2025 05:55" at bounding box center [694, 432] width 109 height 32
click at [708, 209] on span "5" at bounding box center [711, 215] width 24 height 24
type input "05 Aug, 2025 05:55"
type input "12 Aug, 2025 05:55"
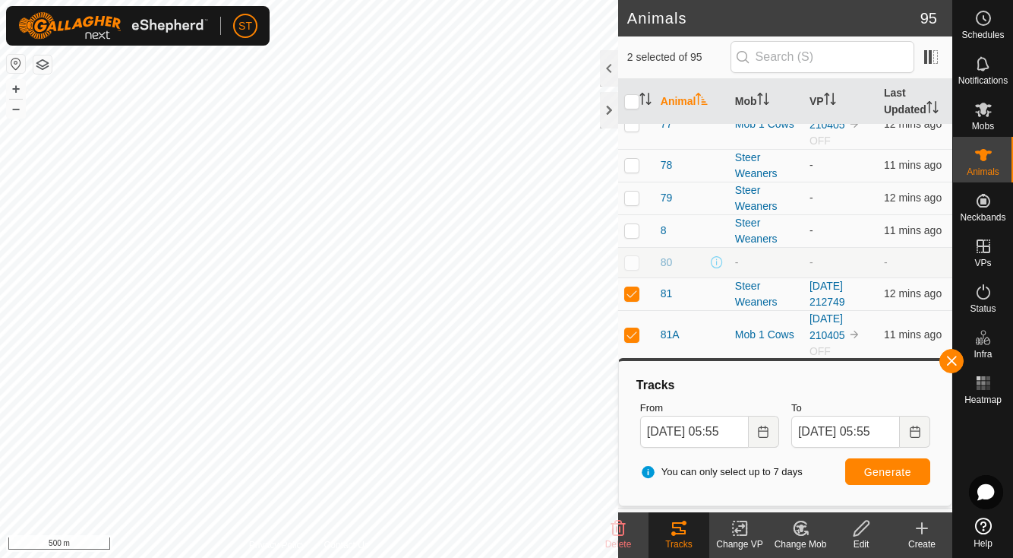
click at [893, 473] on span "Generate" at bounding box center [888, 472] width 47 height 12
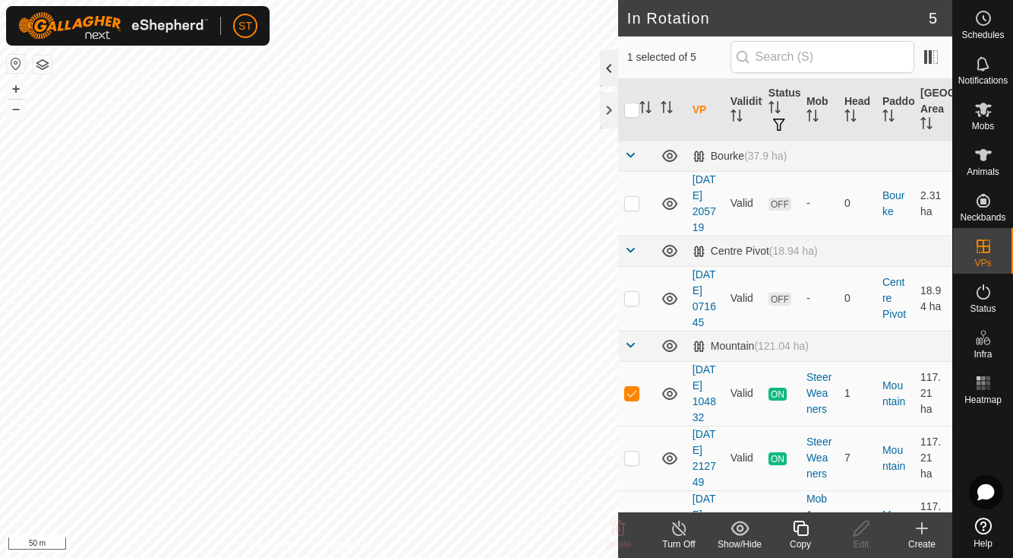
checkbox input "false"
checkbox input "true"
click at [679, 530] on icon at bounding box center [679, 528] width 19 height 18
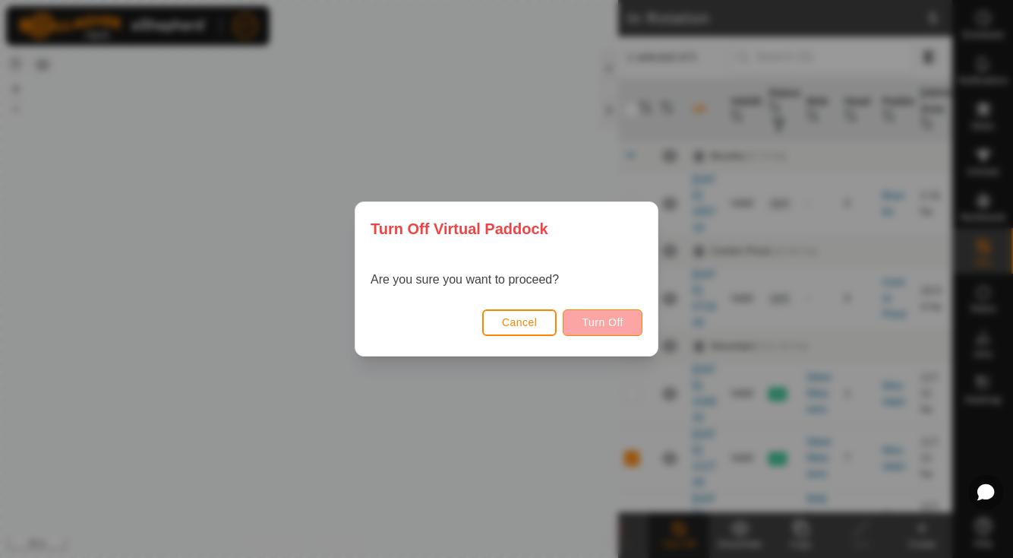
click at [593, 309] on button "Turn Off" at bounding box center [603, 322] width 80 height 27
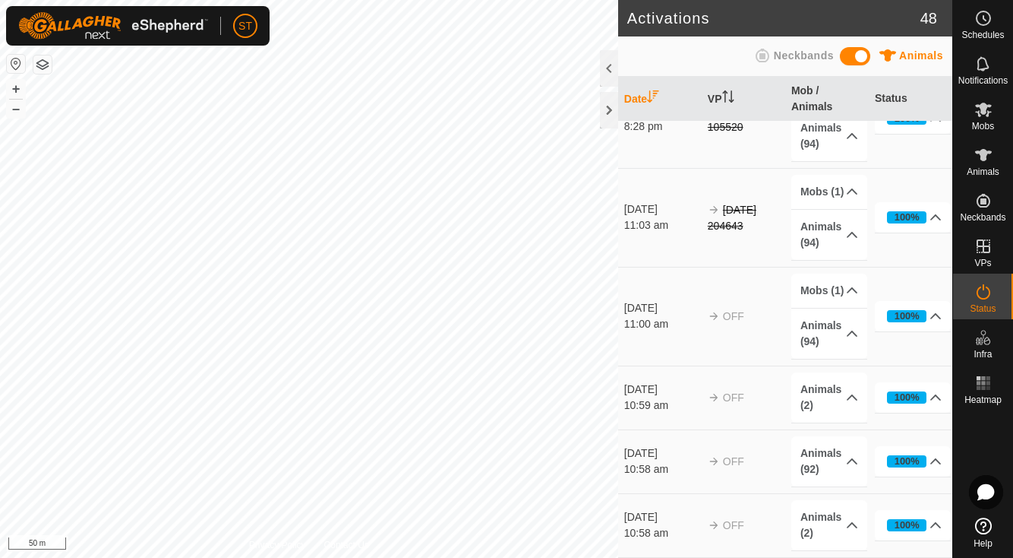
scroll to position [3466, 0]
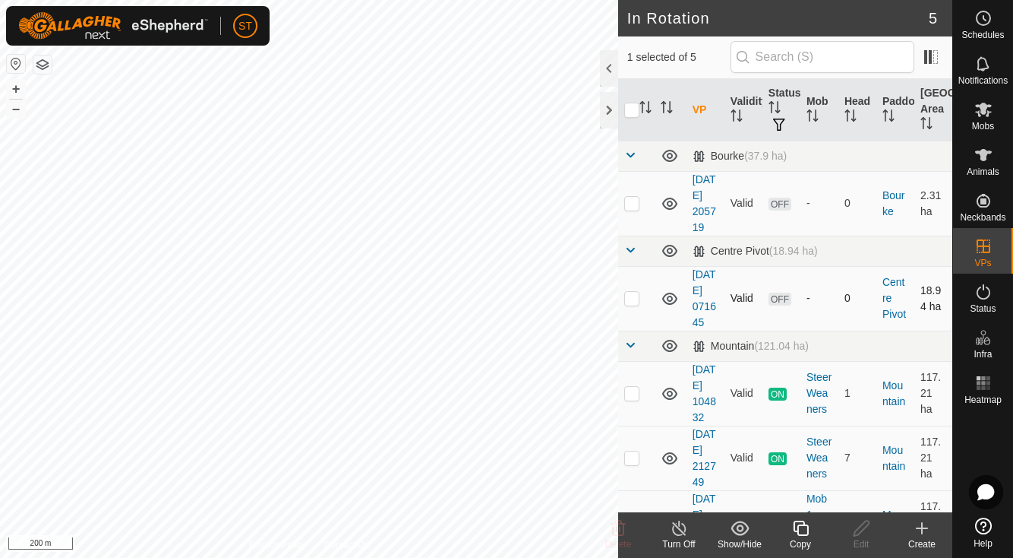
scroll to position [8, 0]
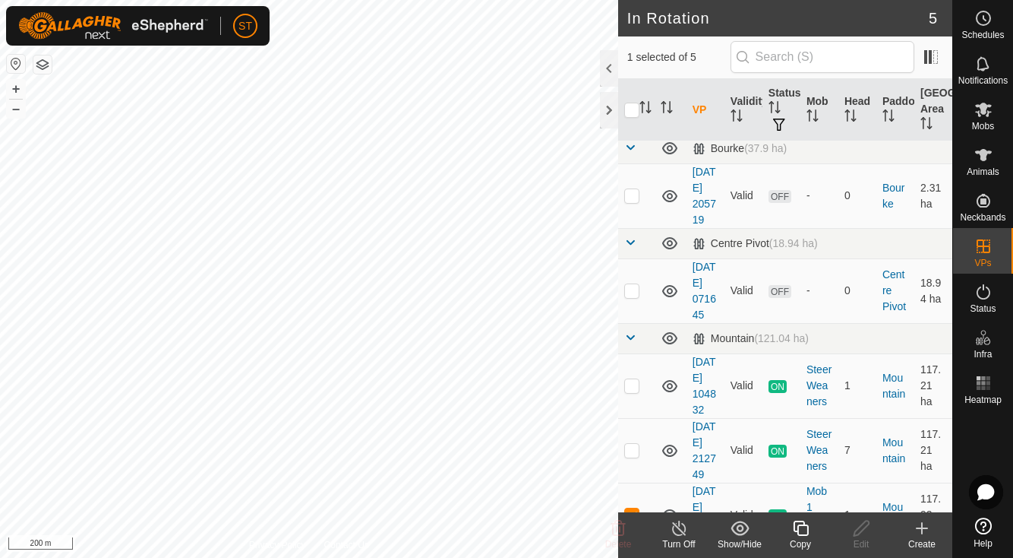
click at [675, 536] on icon at bounding box center [679, 528] width 19 height 18
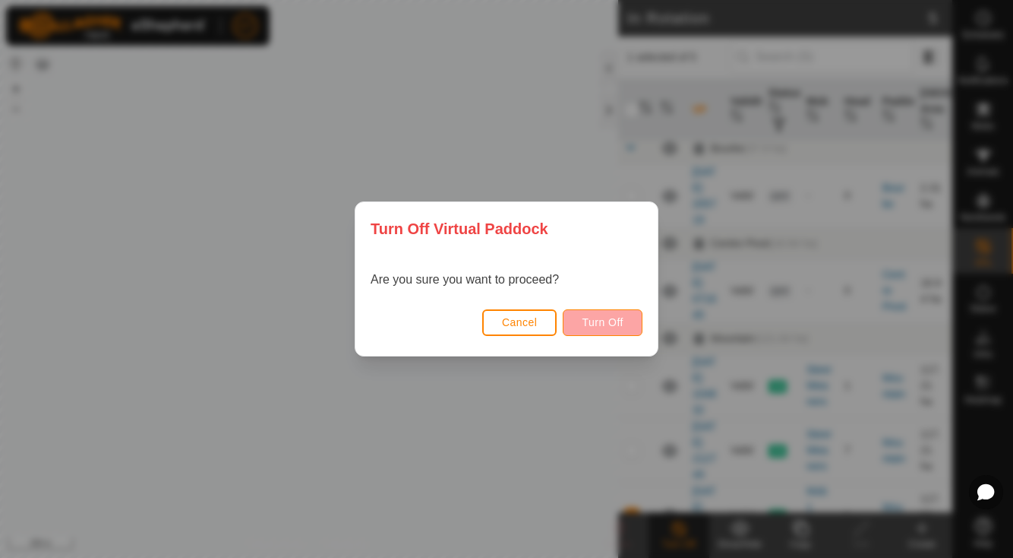
click at [610, 326] on span "Turn Off" at bounding box center [603, 322] width 42 height 12
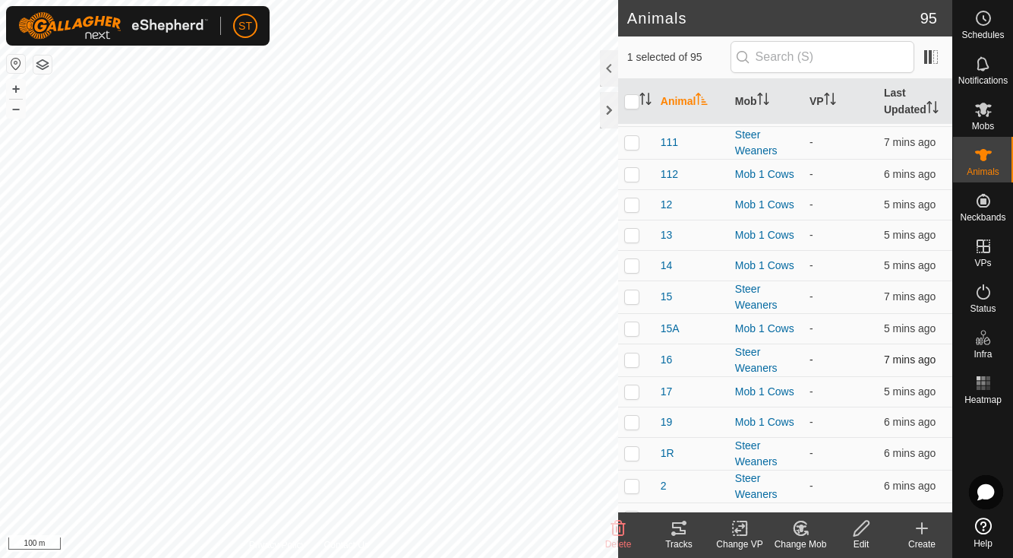
scroll to position [115, 0]
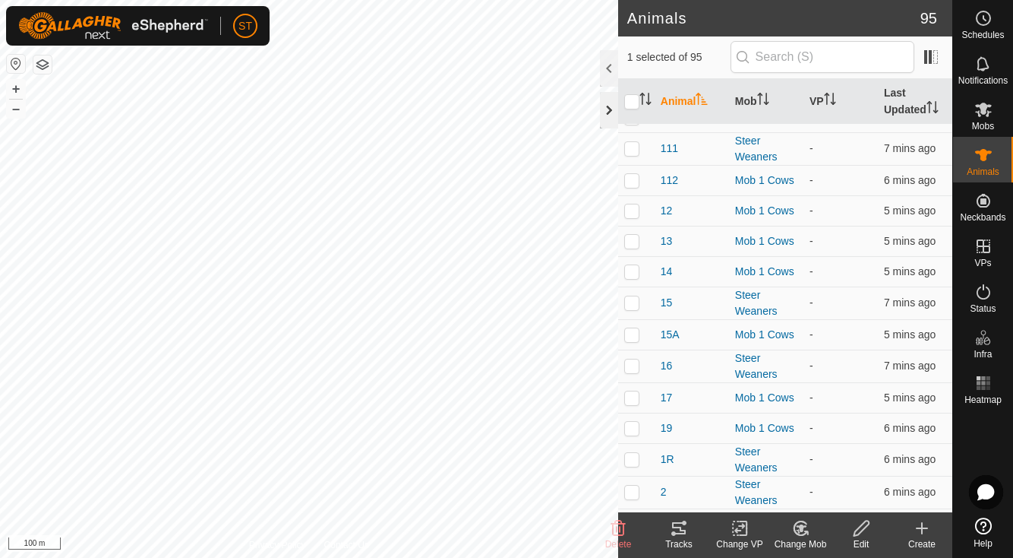
click at [608, 107] on div at bounding box center [609, 110] width 18 height 36
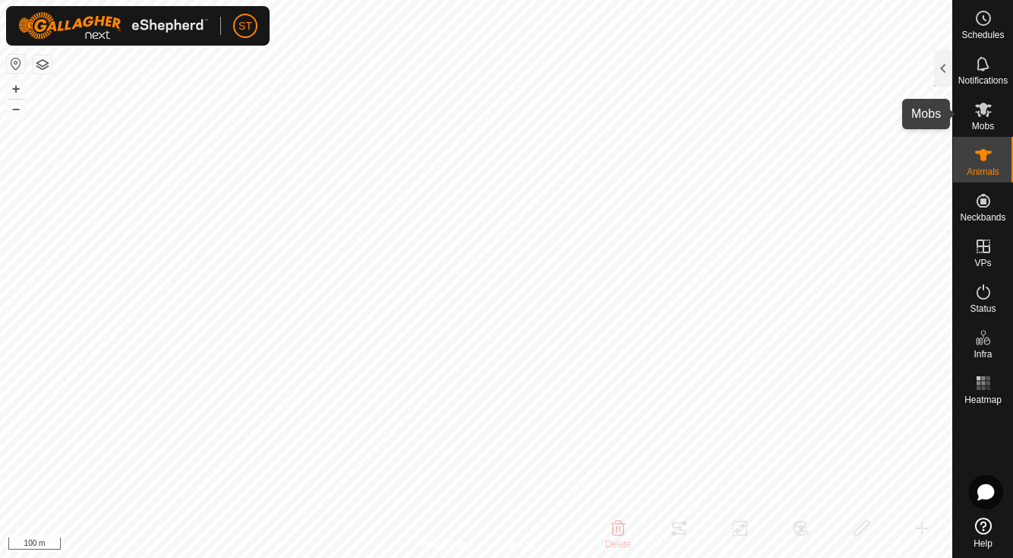
click at [986, 109] on icon at bounding box center [983, 110] width 17 height 14
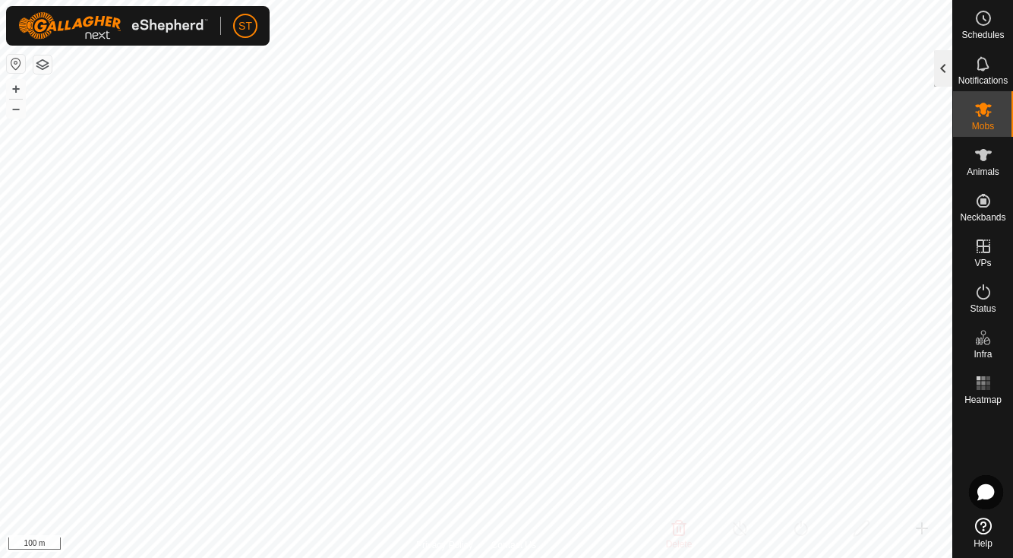
click at [942, 64] on div at bounding box center [943, 68] width 18 height 36
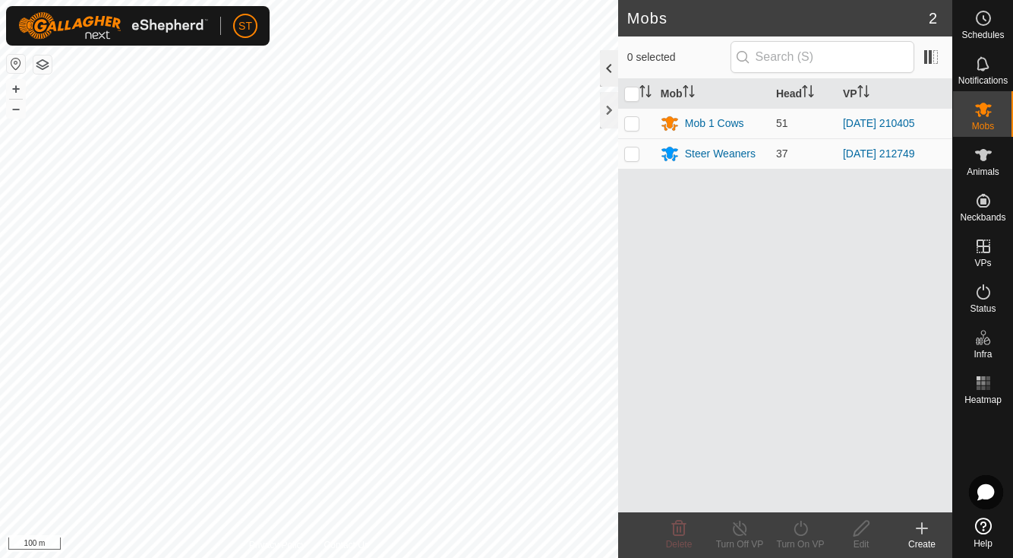
click at [611, 62] on div at bounding box center [609, 68] width 18 height 36
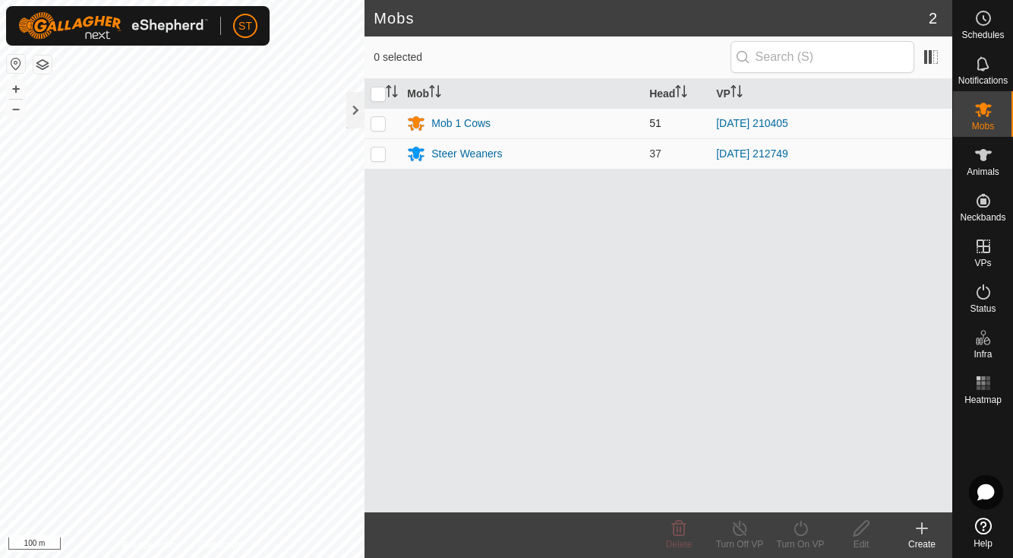
click at [374, 120] on p-checkbox at bounding box center [378, 123] width 15 height 12
checkbox input "true"
click at [359, 113] on div at bounding box center [355, 110] width 18 height 36
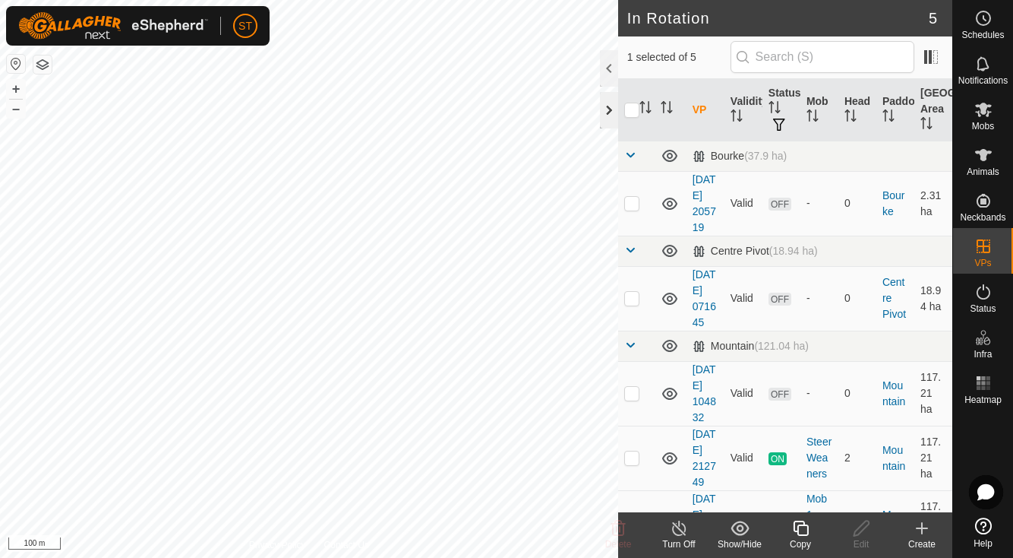
checkbox input "false"
checkbox input "true"
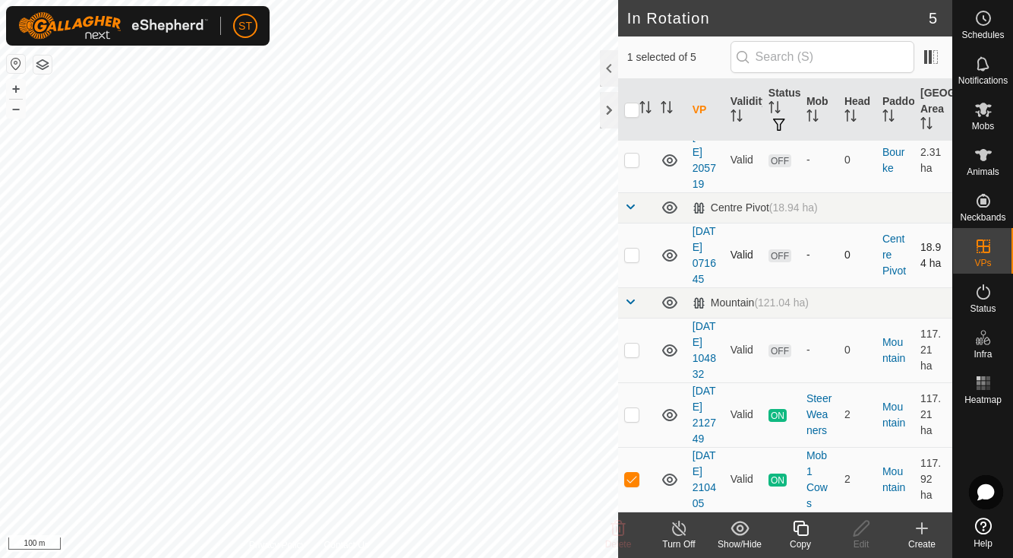
scroll to position [124, 0]
click at [681, 531] on line at bounding box center [679, 529] width 12 height 12
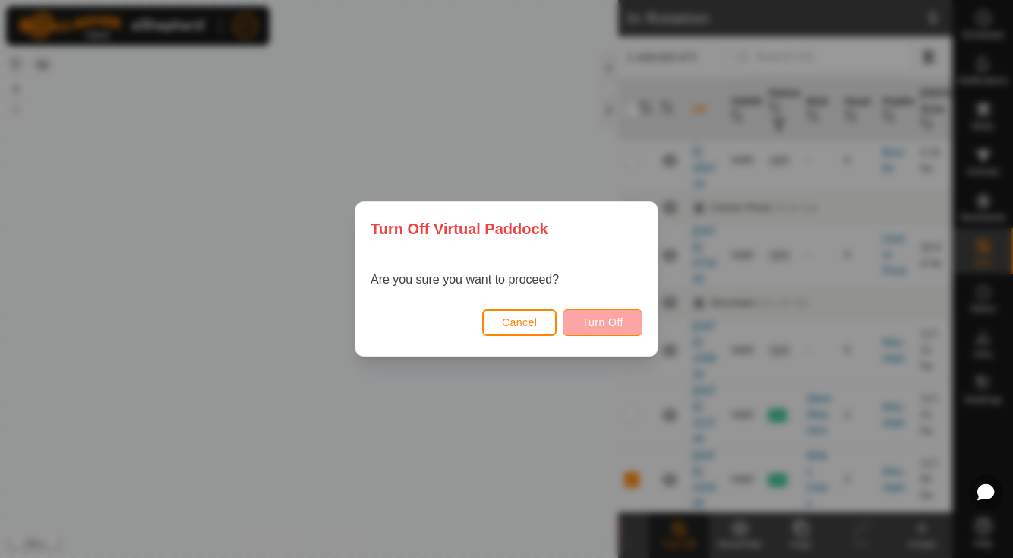
click at [580, 316] on button "Turn Off" at bounding box center [603, 322] width 80 height 27
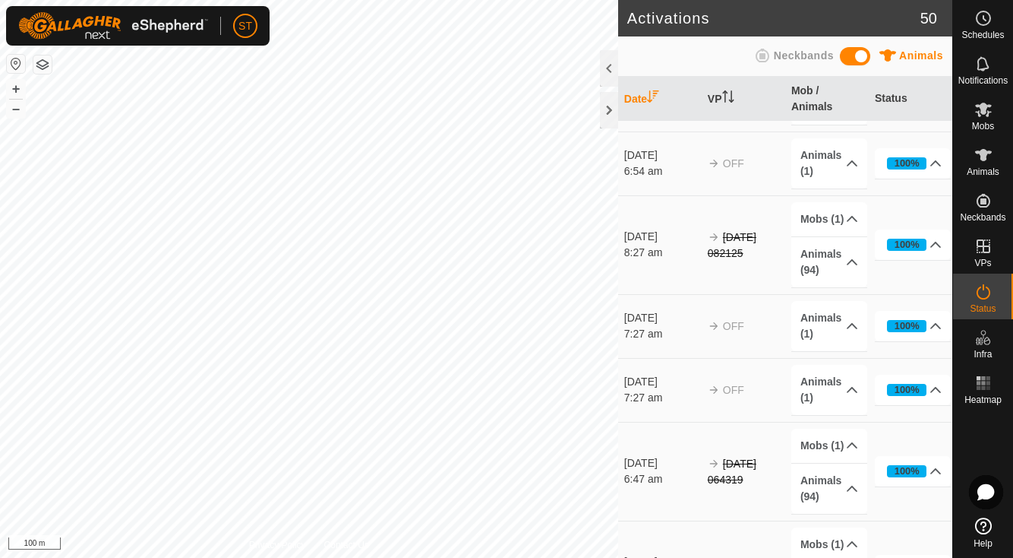
scroll to position [2638, 0]
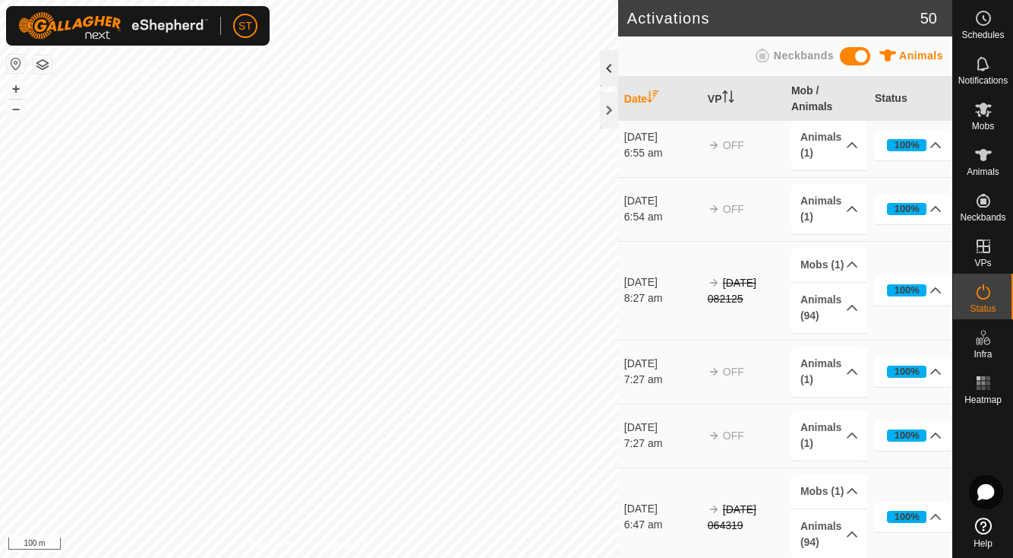
click at [607, 60] on div at bounding box center [609, 68] width 18 height 36
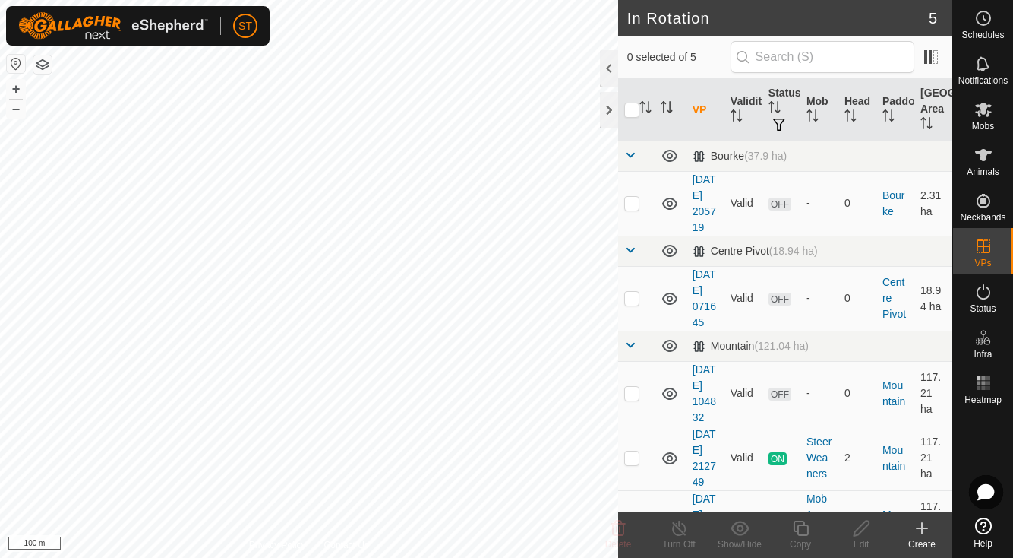
checkbox input "true"
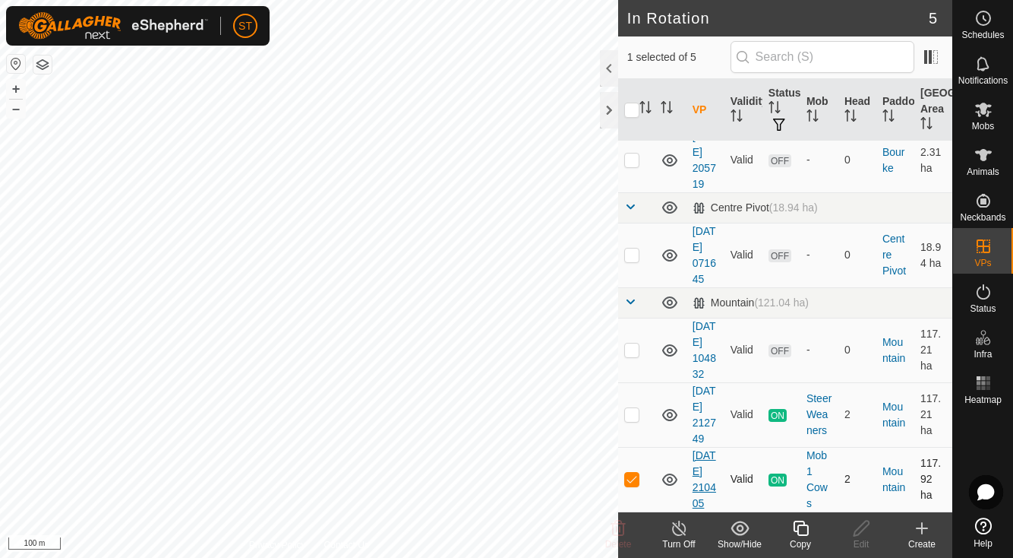
scroll to position [124, 0]
click at [677, 532] on icon at bounding box center [679, 528] width 19 height 18
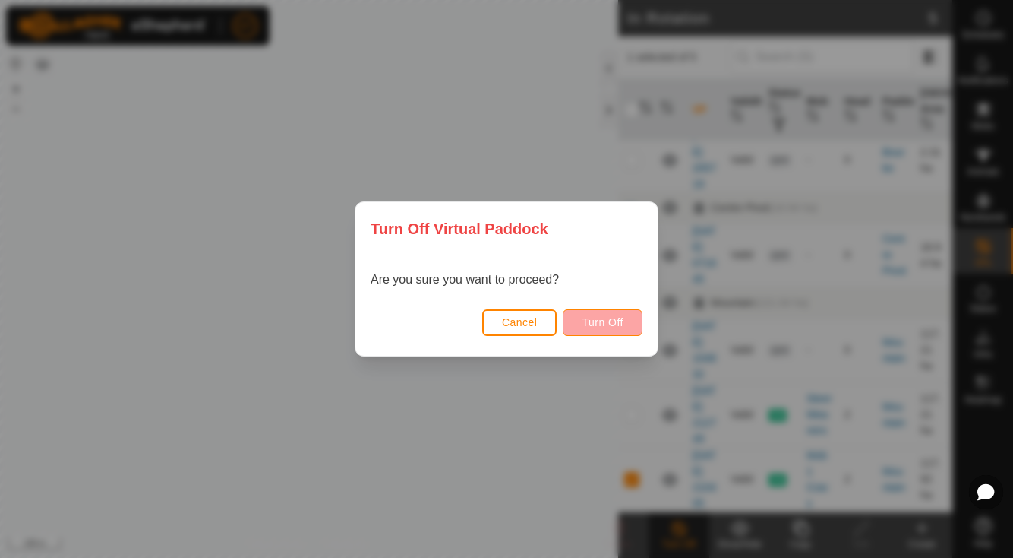
click at [595, 322] on span "Turn Off" at bounding box center [603, 322] width 42 height 12
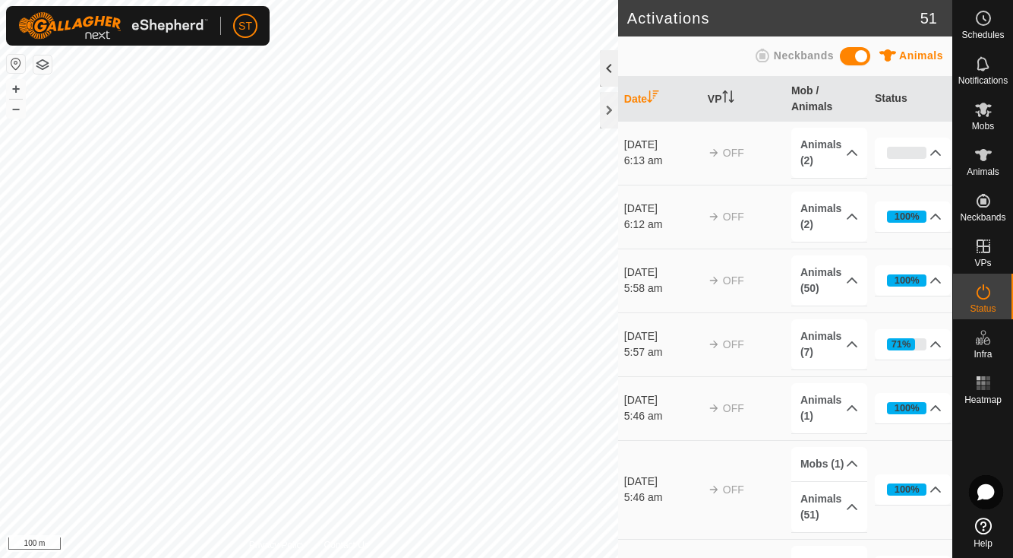
click at [610, 60] on div at bounding box center [609, 68] width 18 height 36
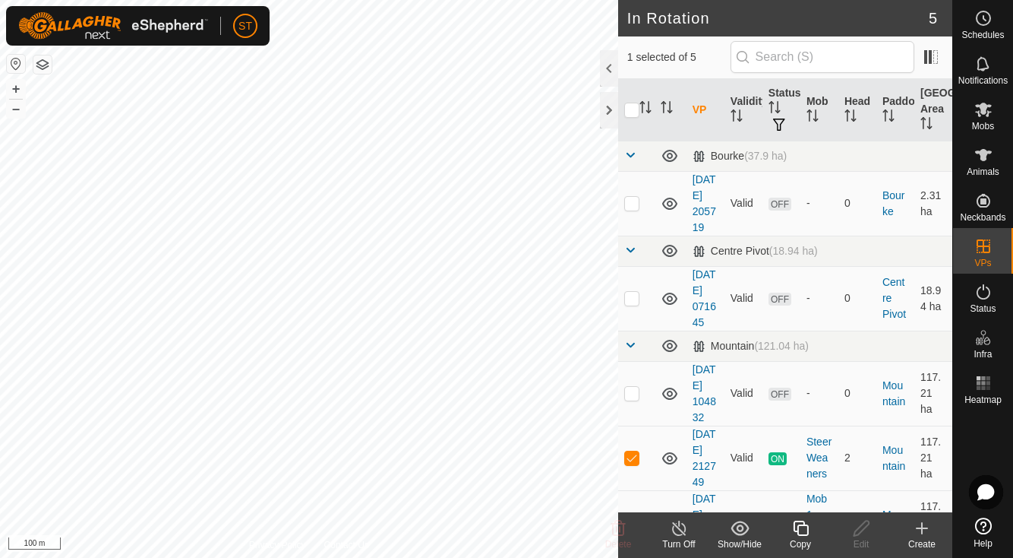
checkbox input "false"
checkbox input "true"
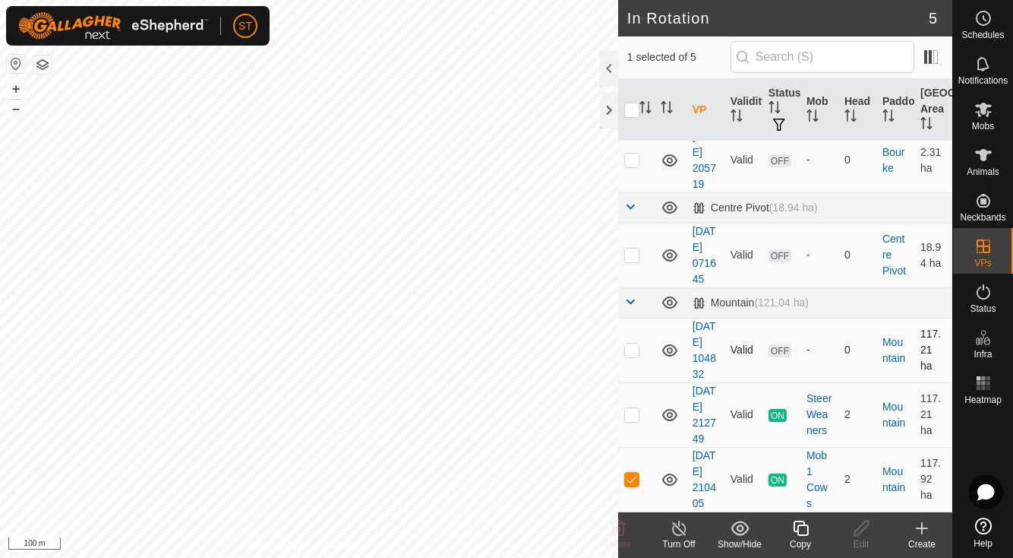
scroll to position [124, 0]
click at [681, 532] on line at bounding box center [679, 529] width 12 height 12
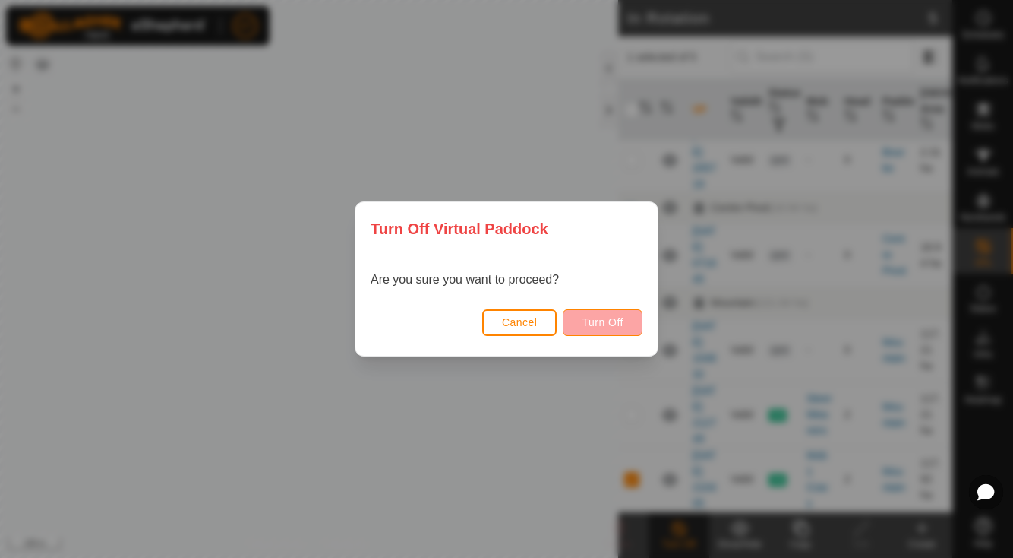
click at [596, 323] on span "Turn Off" at bounding box center [603, 322] width 42 height 12
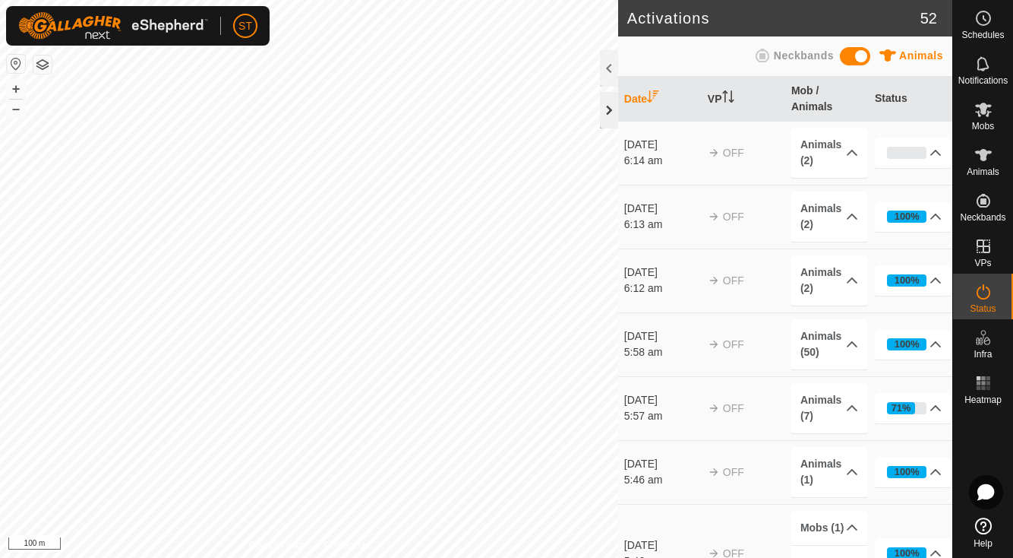
click at [609, 109] on div at bounding box center [609, 110] width 18 height 36
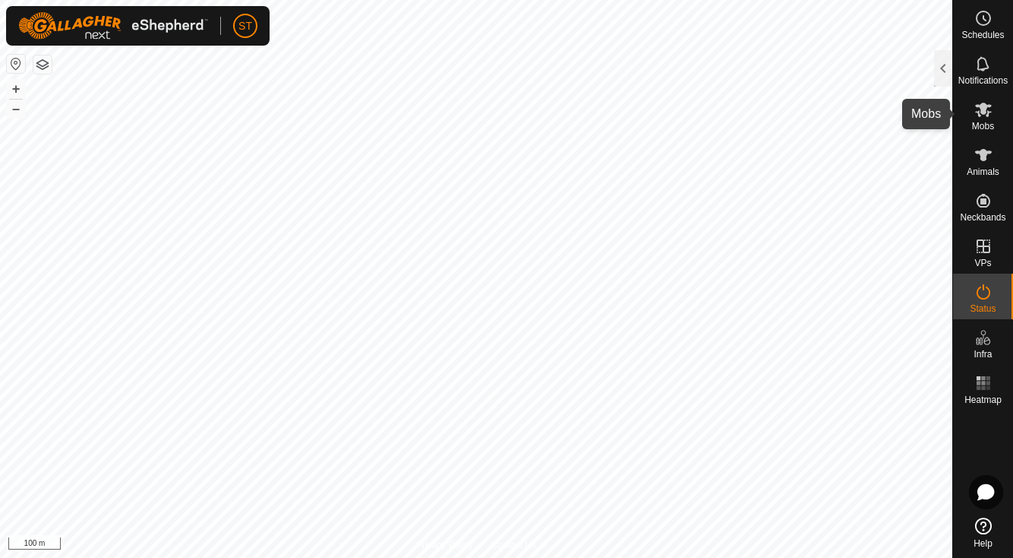
click at [980, 112] on icon at bounding box center [984, 109] width 18 height 18
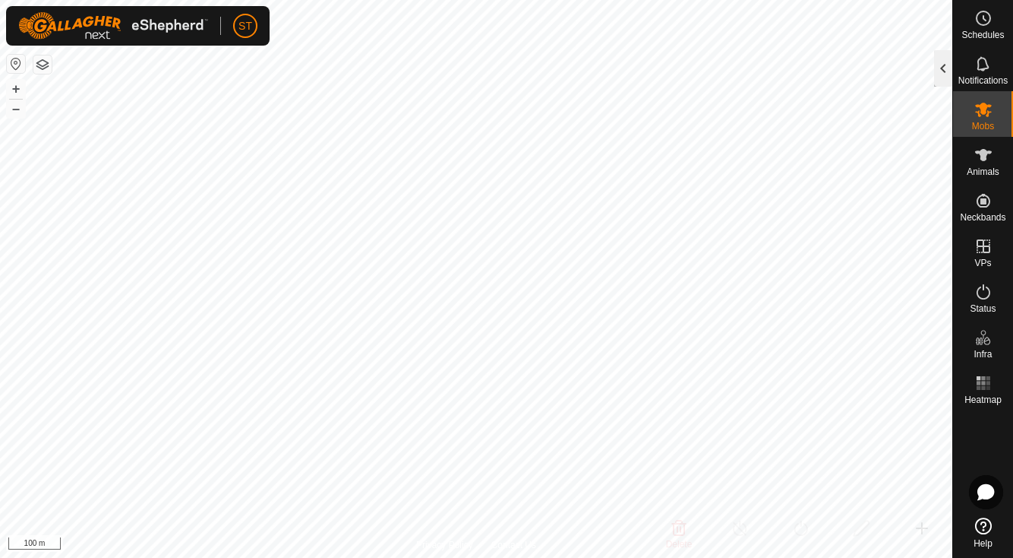
click at [940, 65] on div at bounding box center [943, 68] width 18 height 36
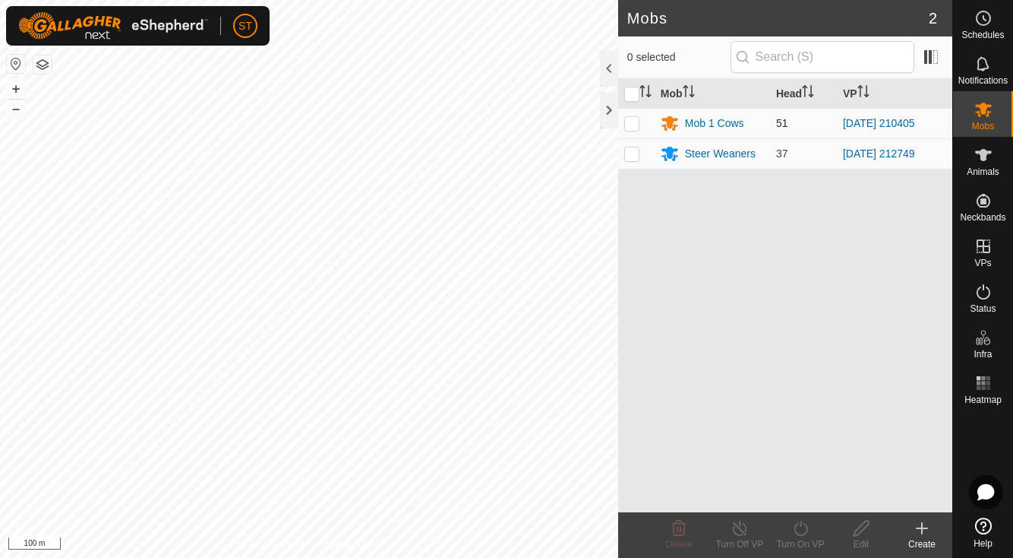
click at [628, 126] on p-checkbox at bounding box center [631, 123] width 15 height 12
checkbox input "true"
click at [603, 61] on div at bounding box center [609, 68] width 18 height 36
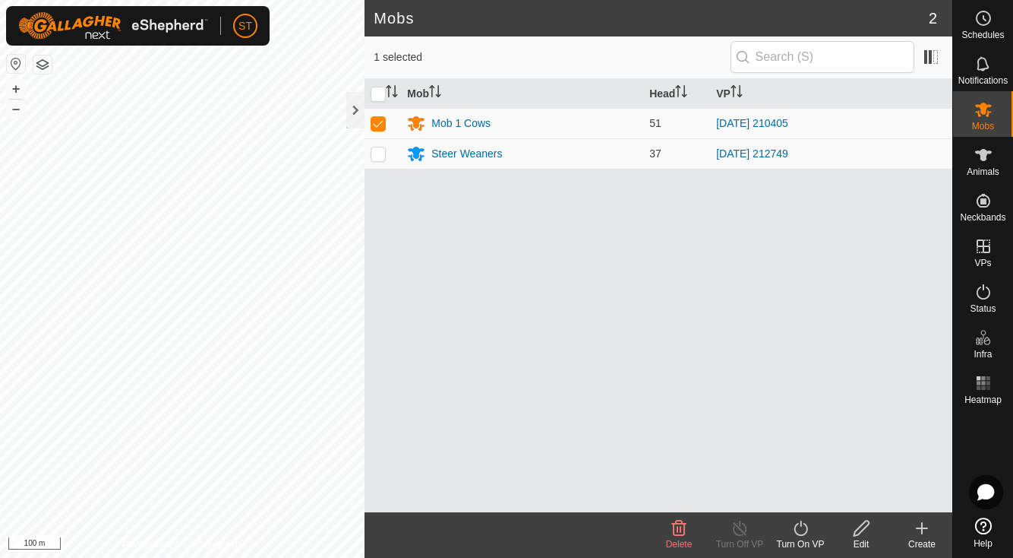
click at [514, 304] on div "Mob Head VP Mob 1 Cows 51 2025-07-11 210405 Steer Weaners 37 2025-06-07 212749" at bounding box center [659, 295] width 588 height 433
click at [356, 107] on div at bounding box center [355, 110] width 18 height 36
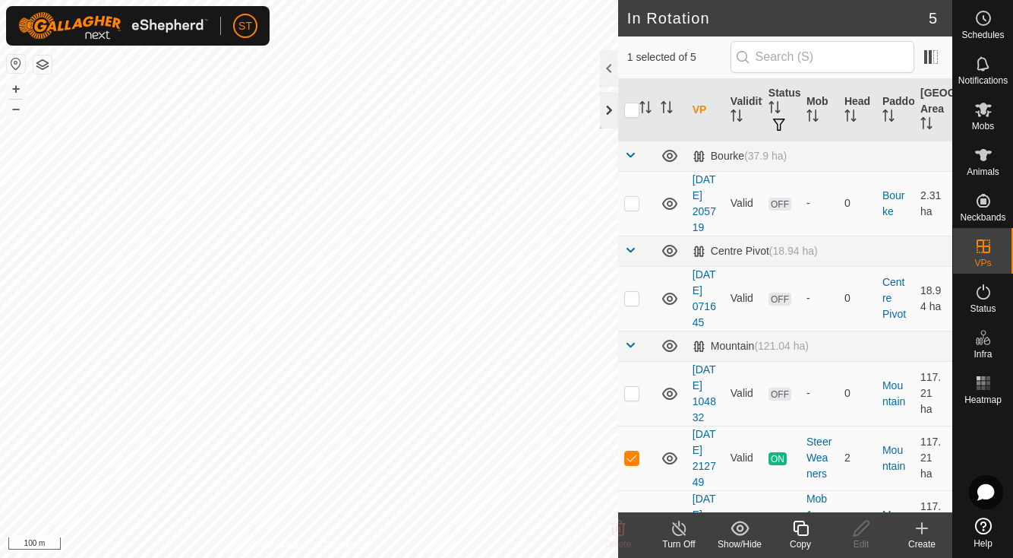
checkbox input "false"
checkbox input "true"
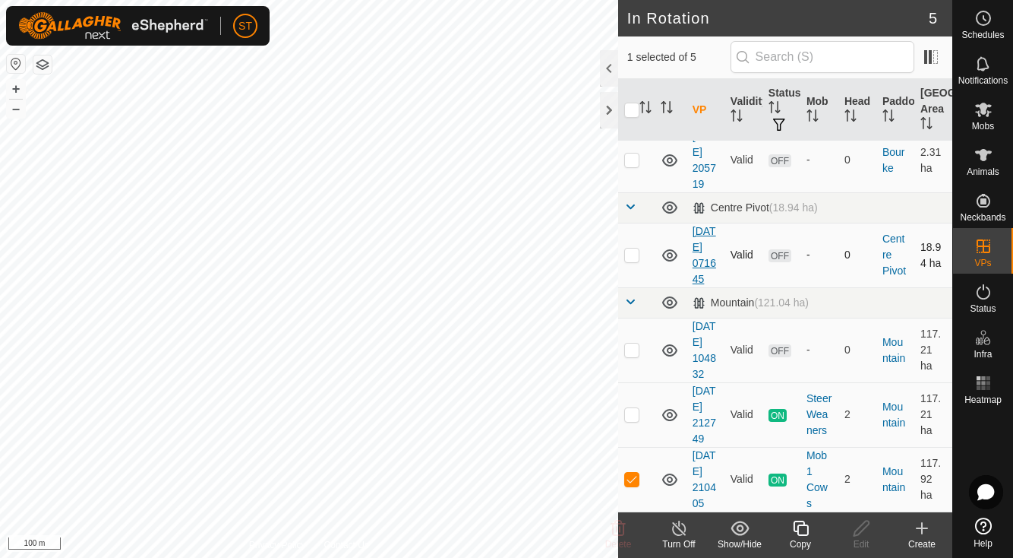
scroll to position [124, 0]
click at [678, 529] on line at bounding box center [679, 529] width 12 height 12
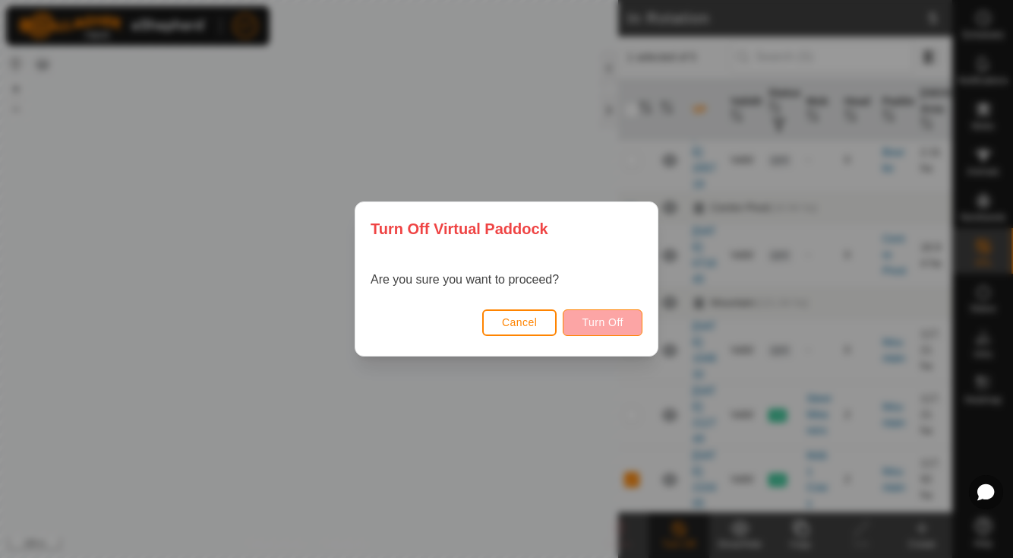
click at [596, 322] on span "Turn Off" at bounding box center [603, 322] width 42 height 12
